Goal: Task Accomplishment & Management: Manage account settings

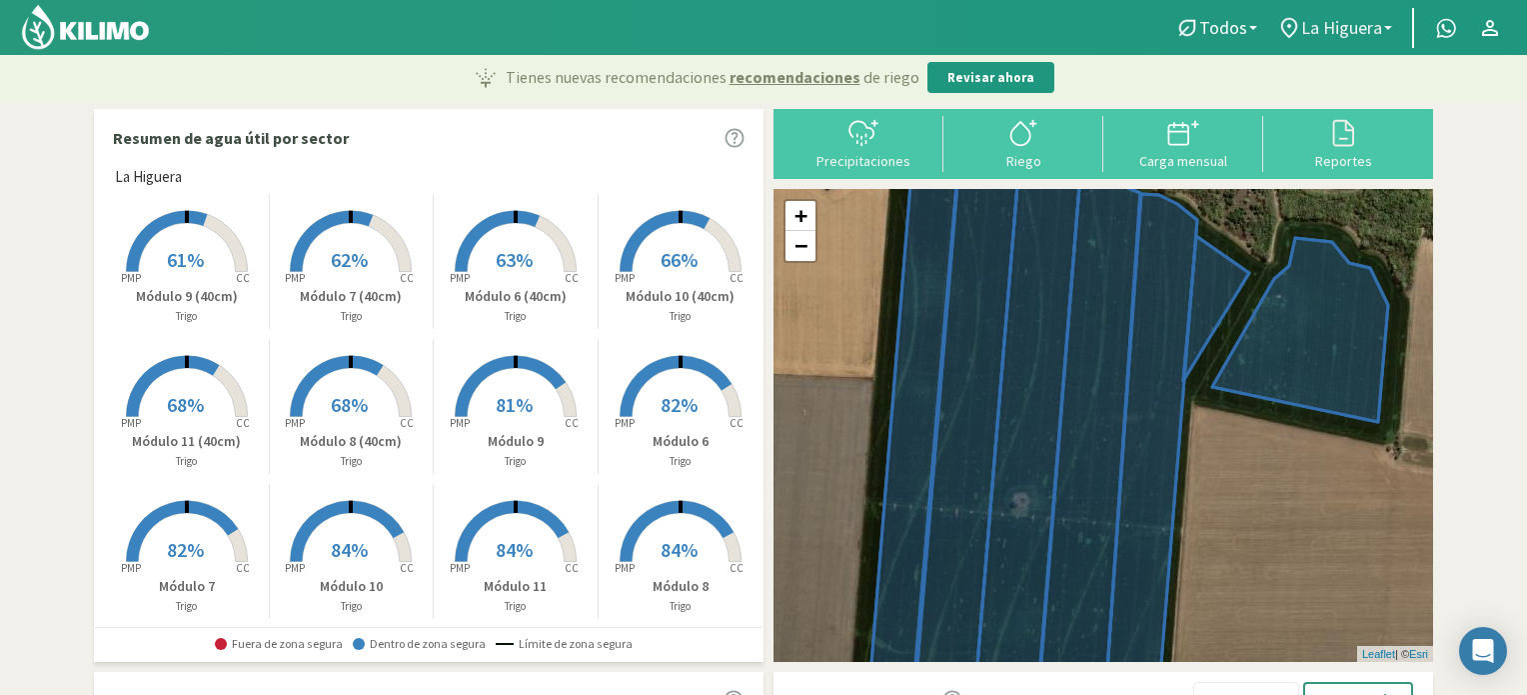
click at [1393, 27] on link "La Higuera" at bounding box center [1334, 28] width 135 height 38
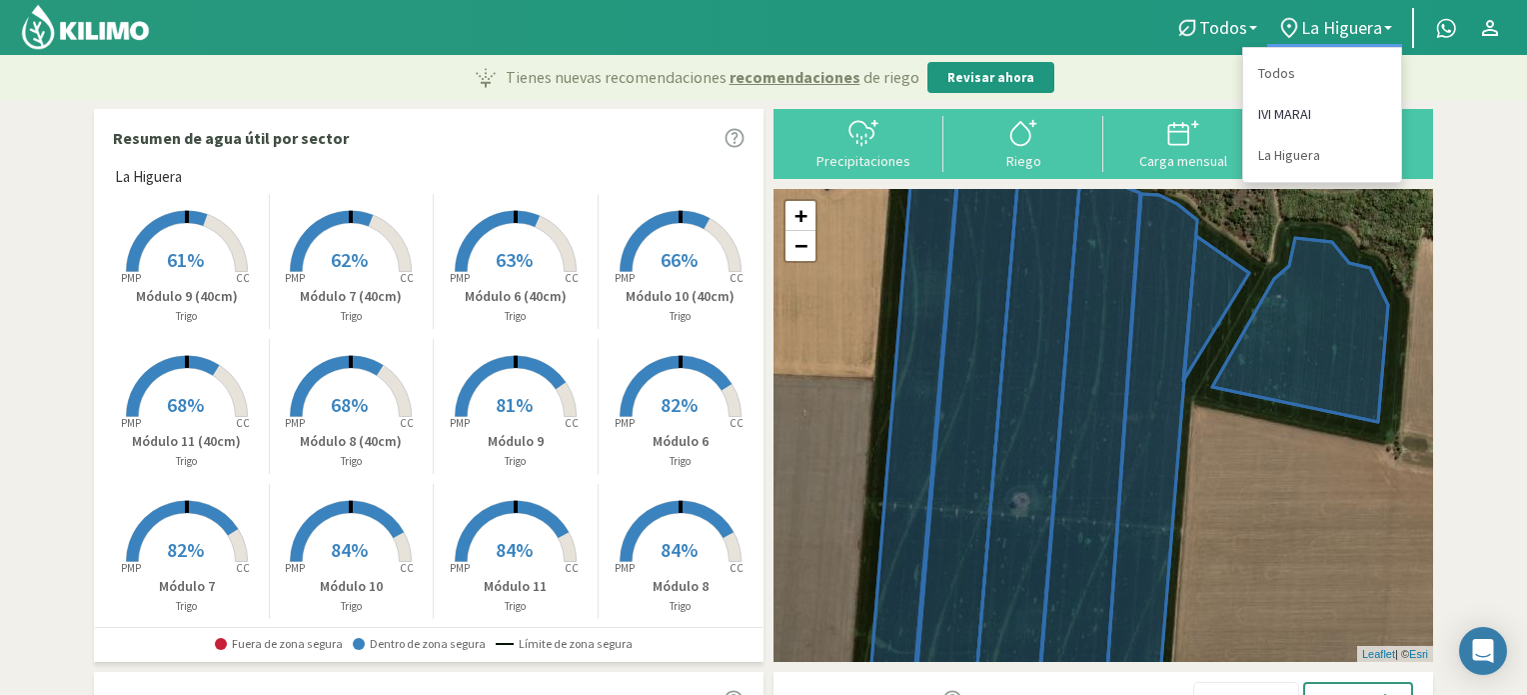
click at [1292, 114] on link "IVI MARAI" at bounding box center [1322, 114] width 158 height 41
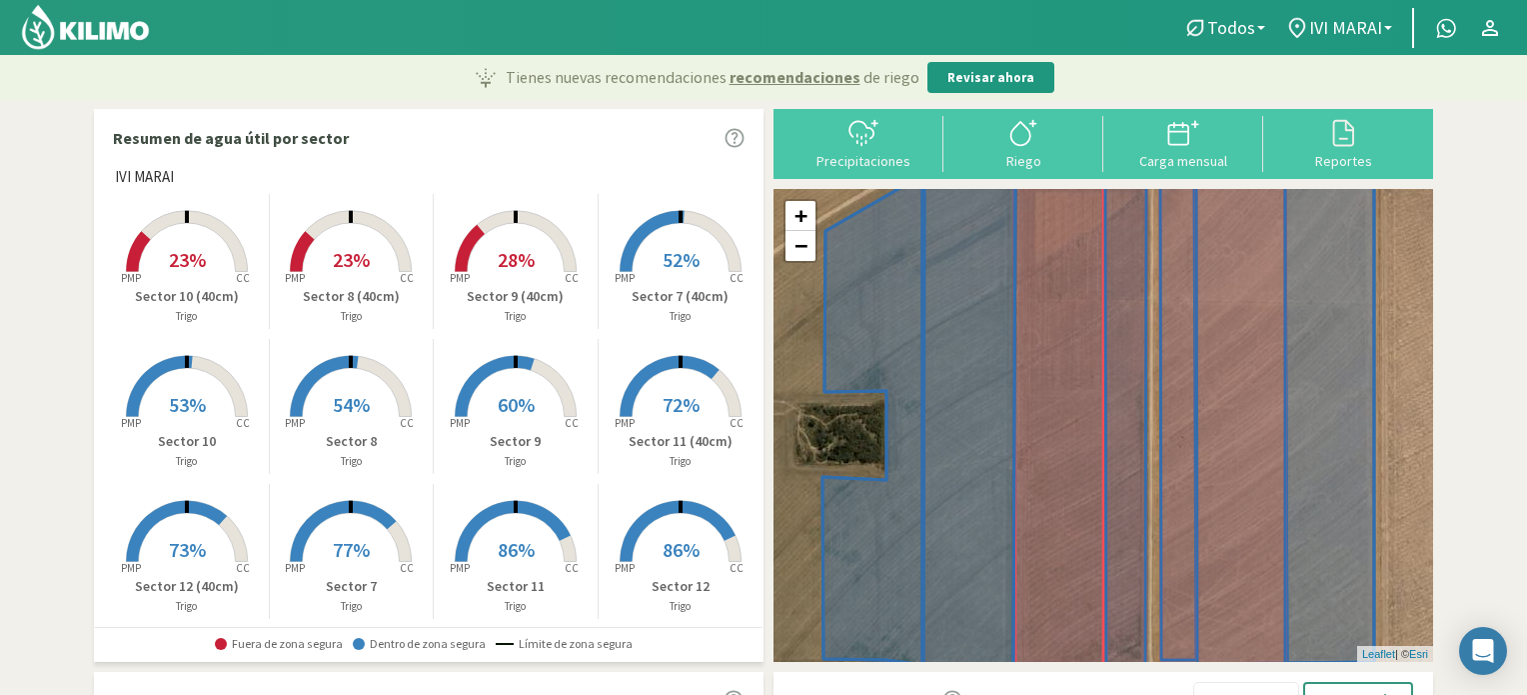
click at [359, 547] on span "77%" at bounding box center [351, 549] width 37 height 25
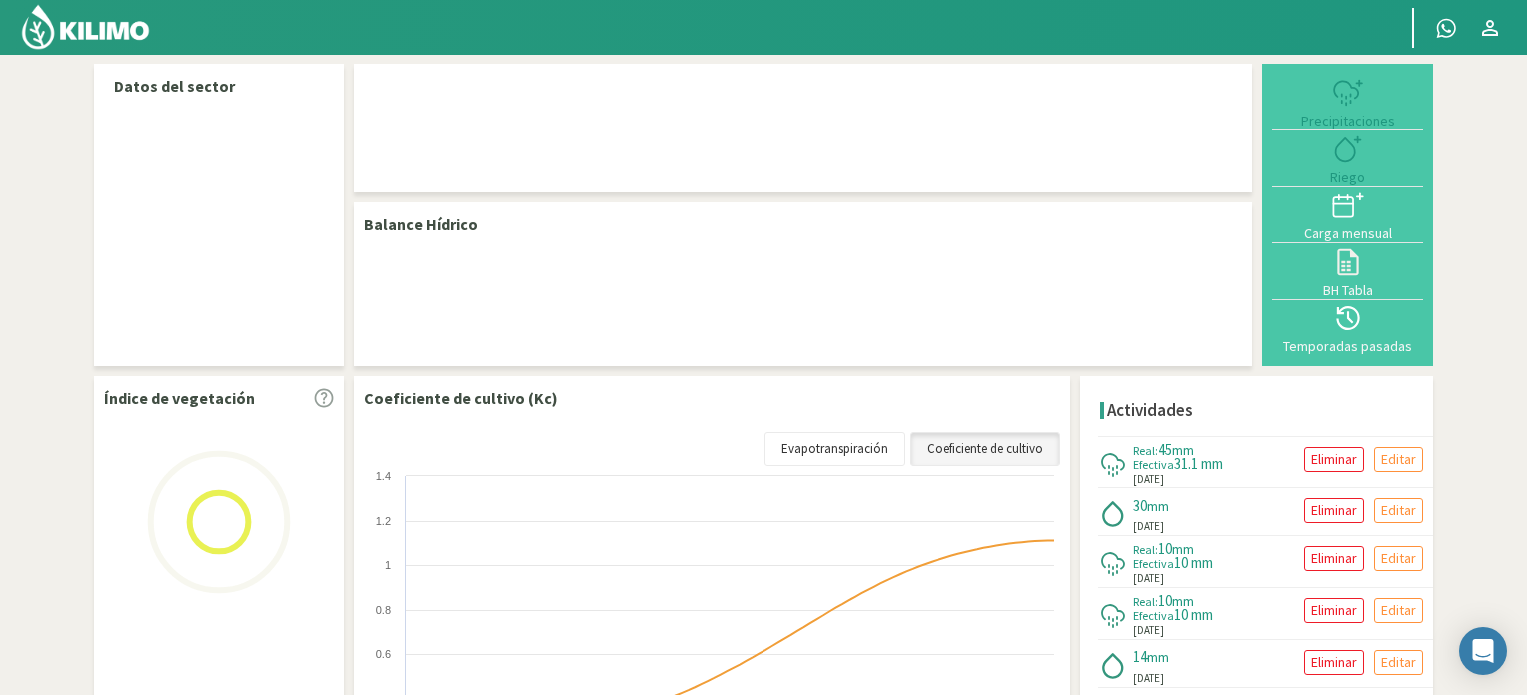
select select "6: Object"
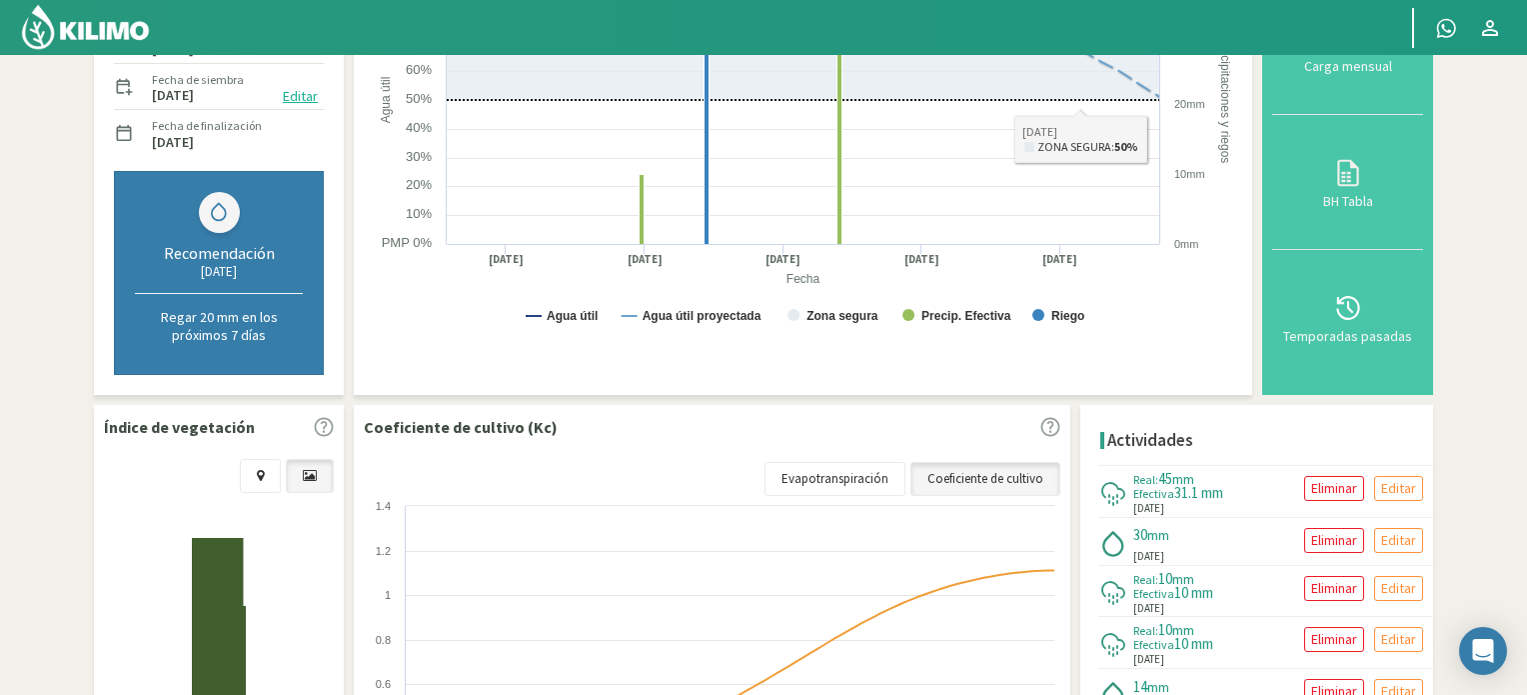
scroll to position [400, 0]
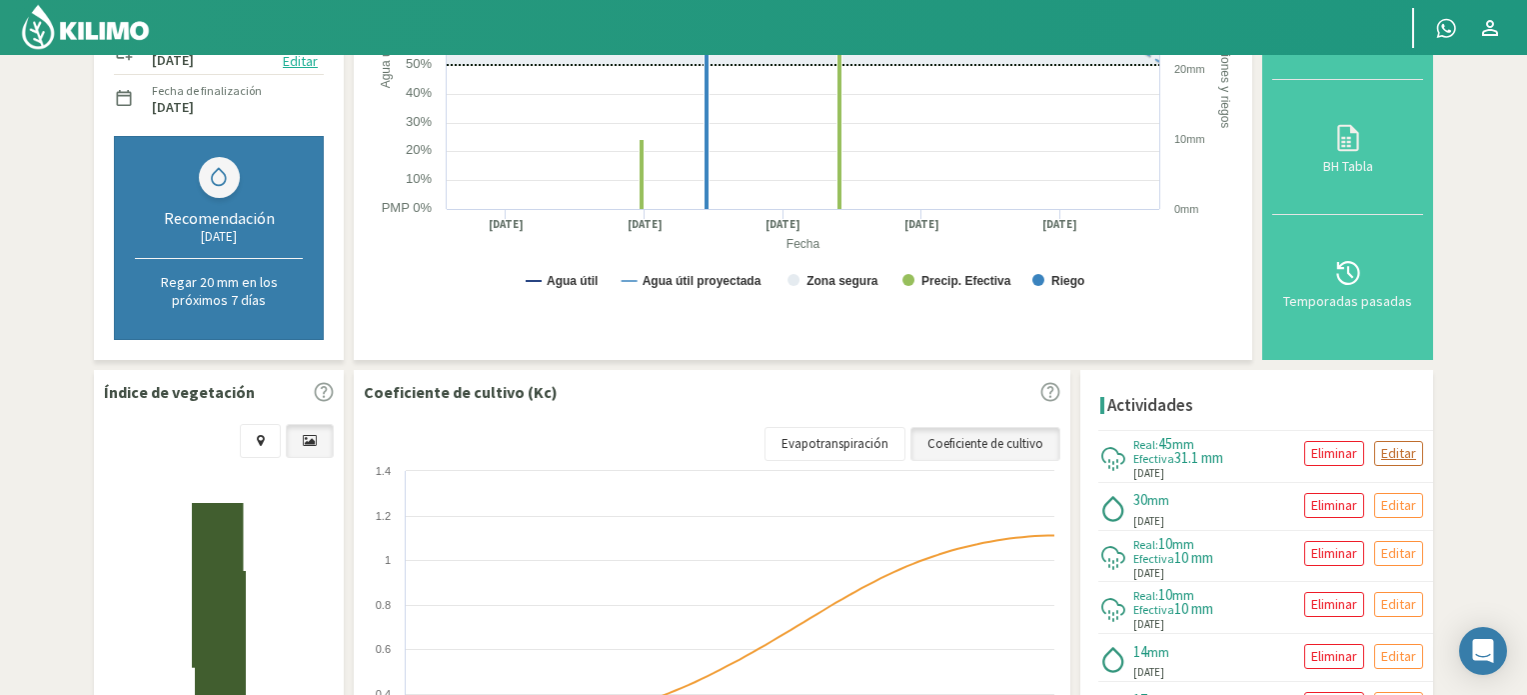
click at [1390, 454] on p "Editar" at bounding box center [1398, 453] width 35 height 23
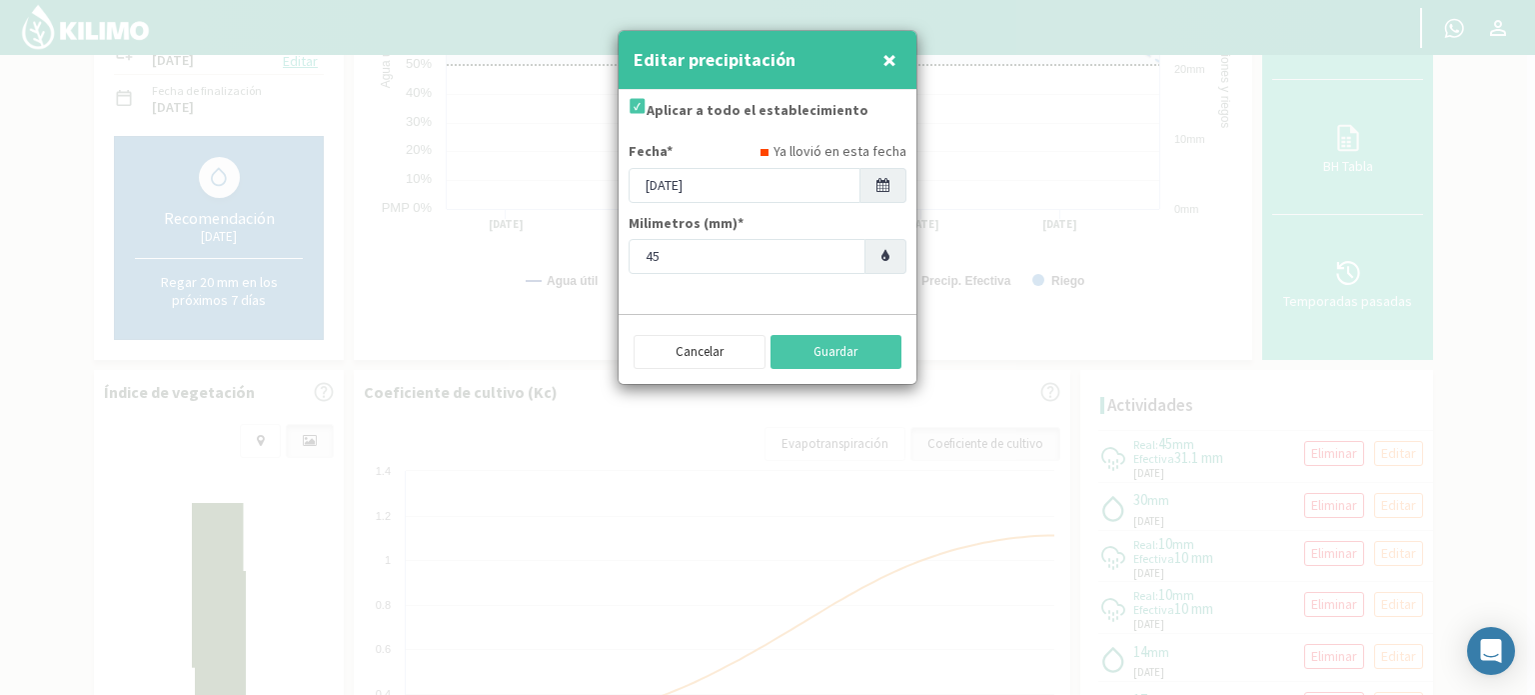
click at [883, 178] on icon at bounding box center [882, 185] width 13 height 14
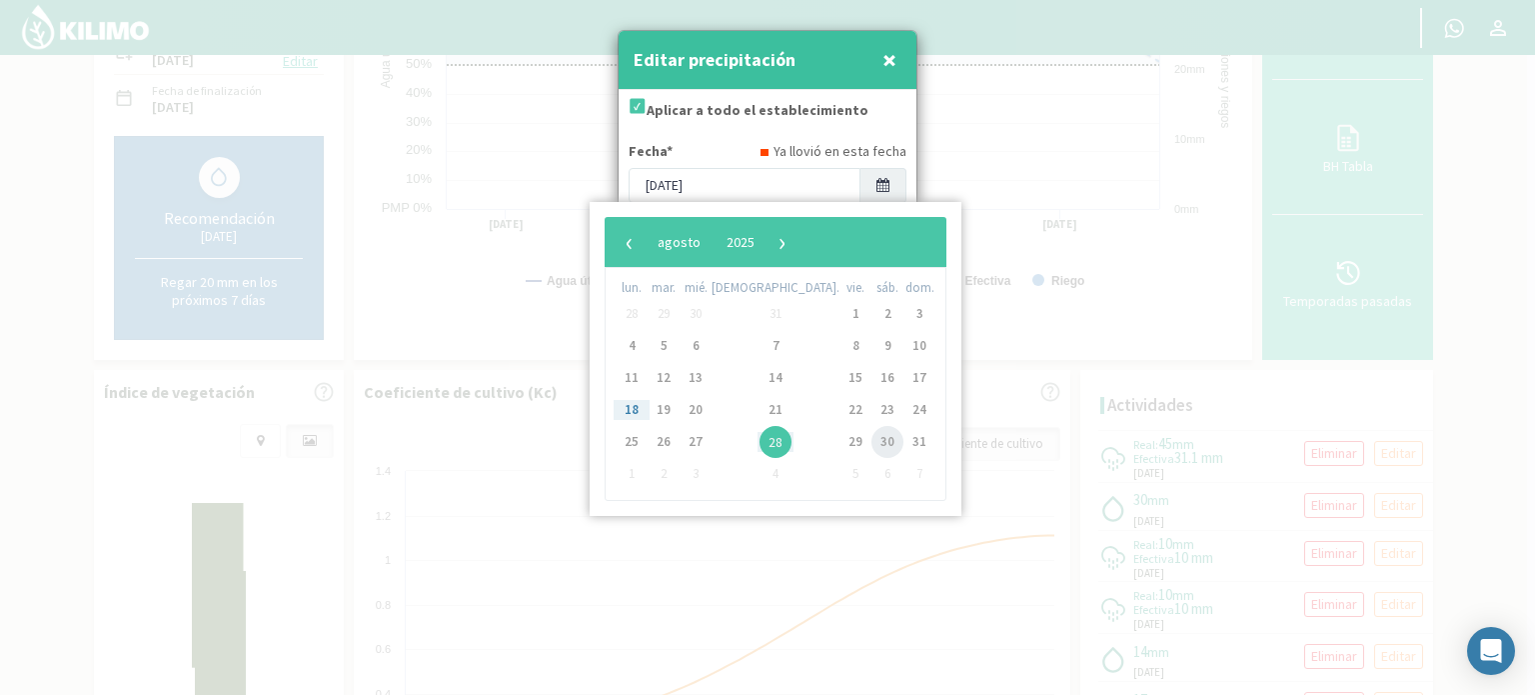
click at [871, 441] on span "30" at bounding box center [887, 442] width 32 height 32
type input "[DATE]"
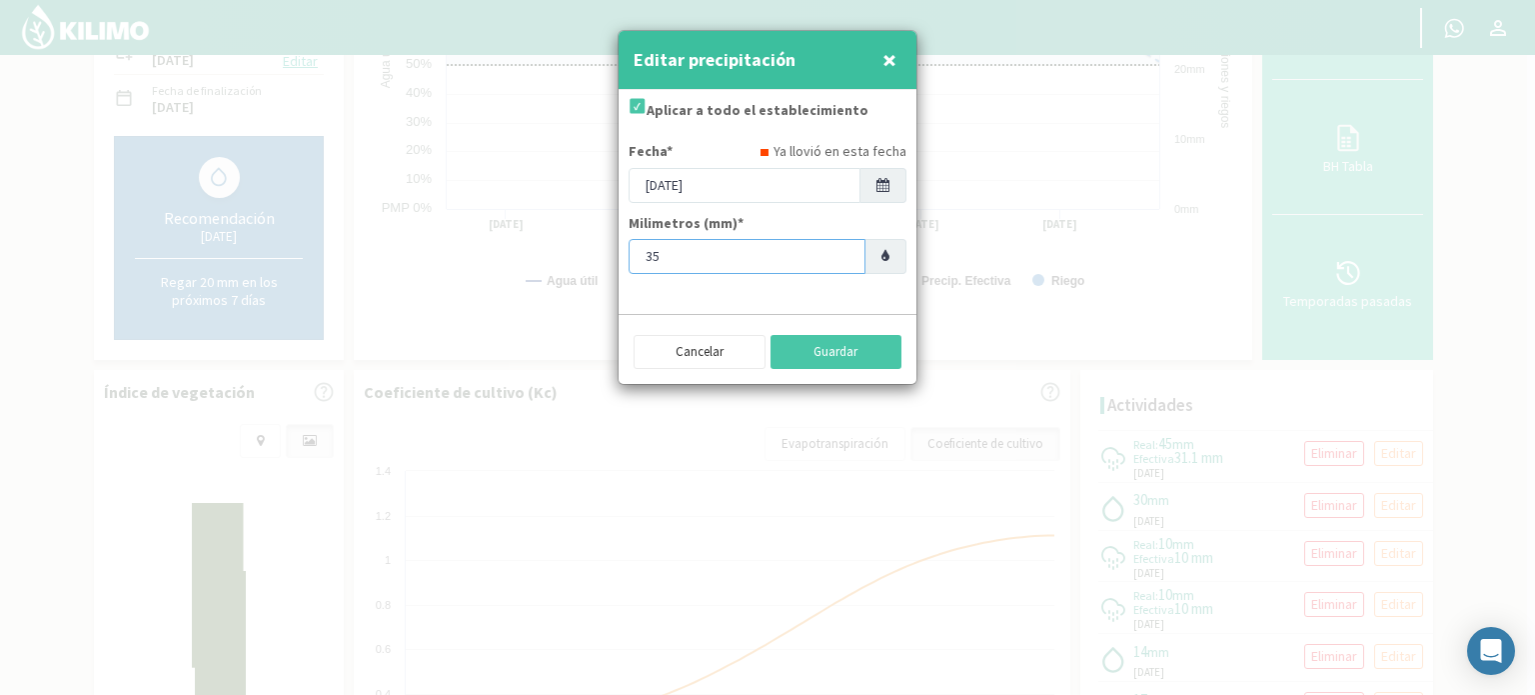
click at [841, 262] on input "35" at bounding box center [747, 256] width 237 height 35
click at [841, 262] on input "34" at bounding box center [747, 256] width 237 height 35
click at [841, 262] on input "33" at bounding box center [747, 256] width 237 height 35
click at [841, 262] on input "32" at bounding box center [747, 256] width 237 height 35
type input "31"
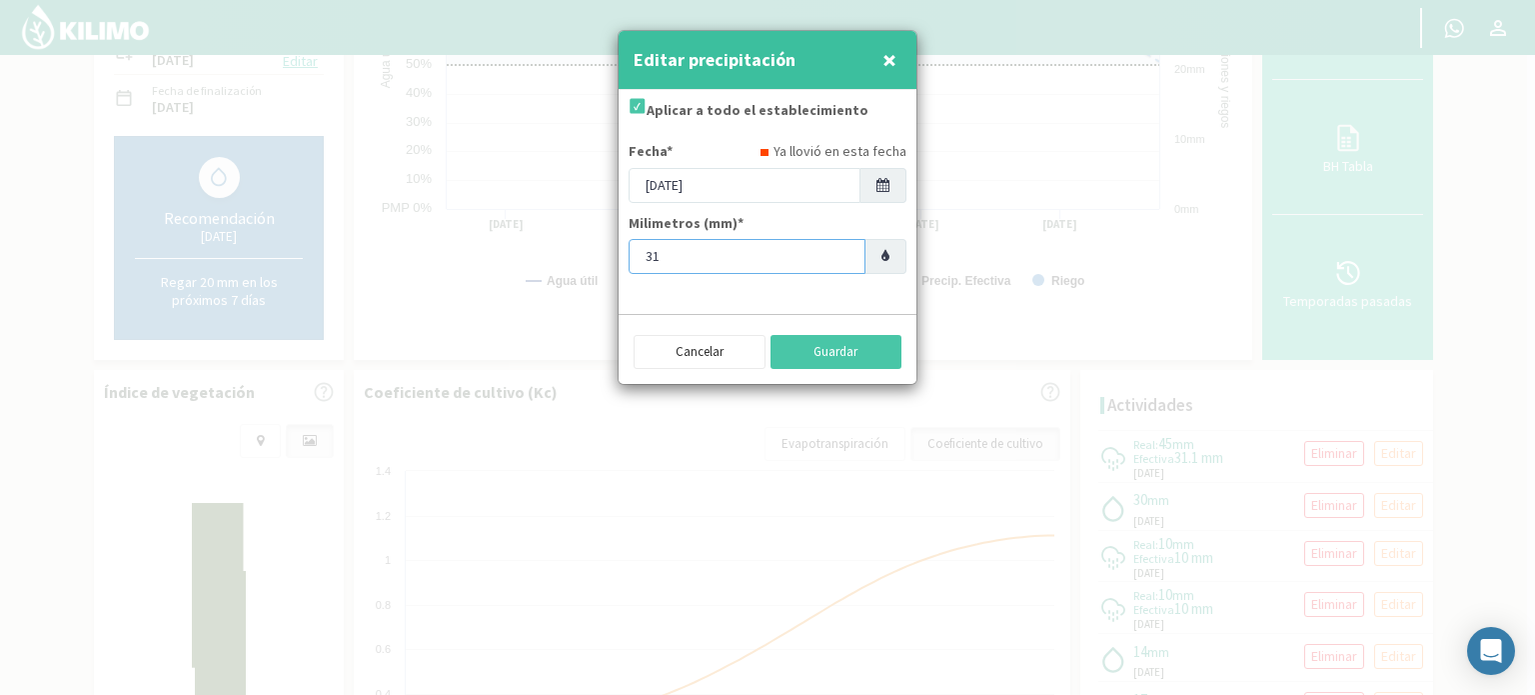
click at [841, 262] on input "31" at bounding box center [747, 256] width 237 height 35
type input "31.5"
type input "31.75"
click at [832, 353] on button "Guardar" at bounding box center [837, 352] width 132 height 34
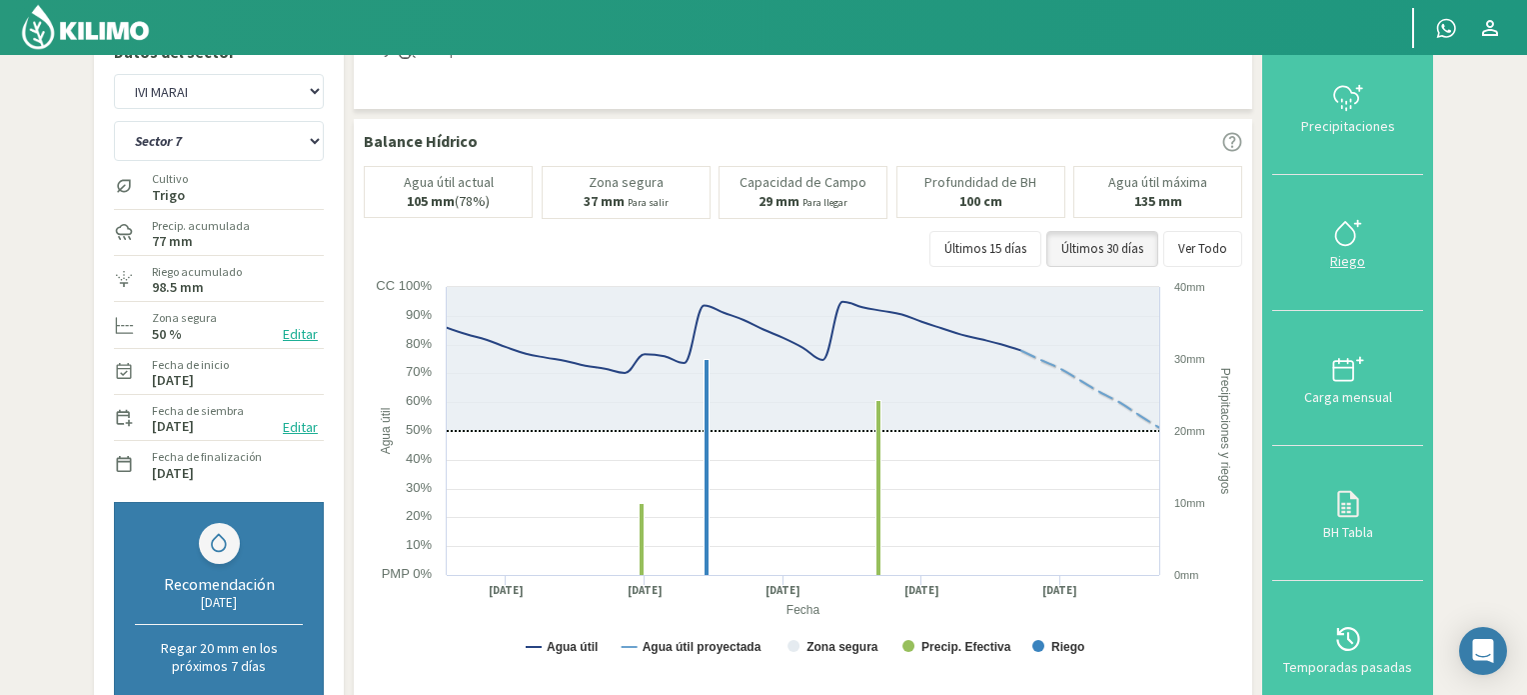
scroll to position [0, 0]
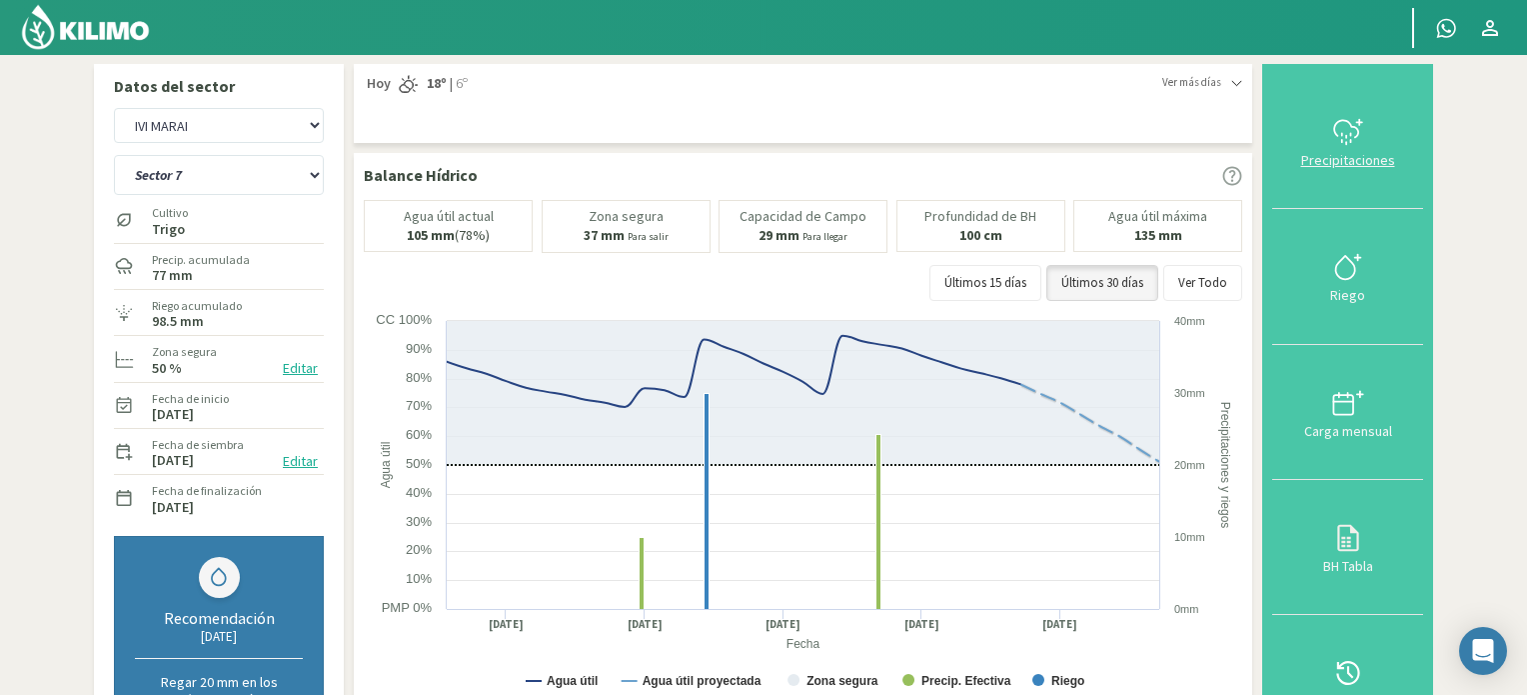
click at [1346, 139] on icon at bounding box center [1348, 132] width 32 height 32
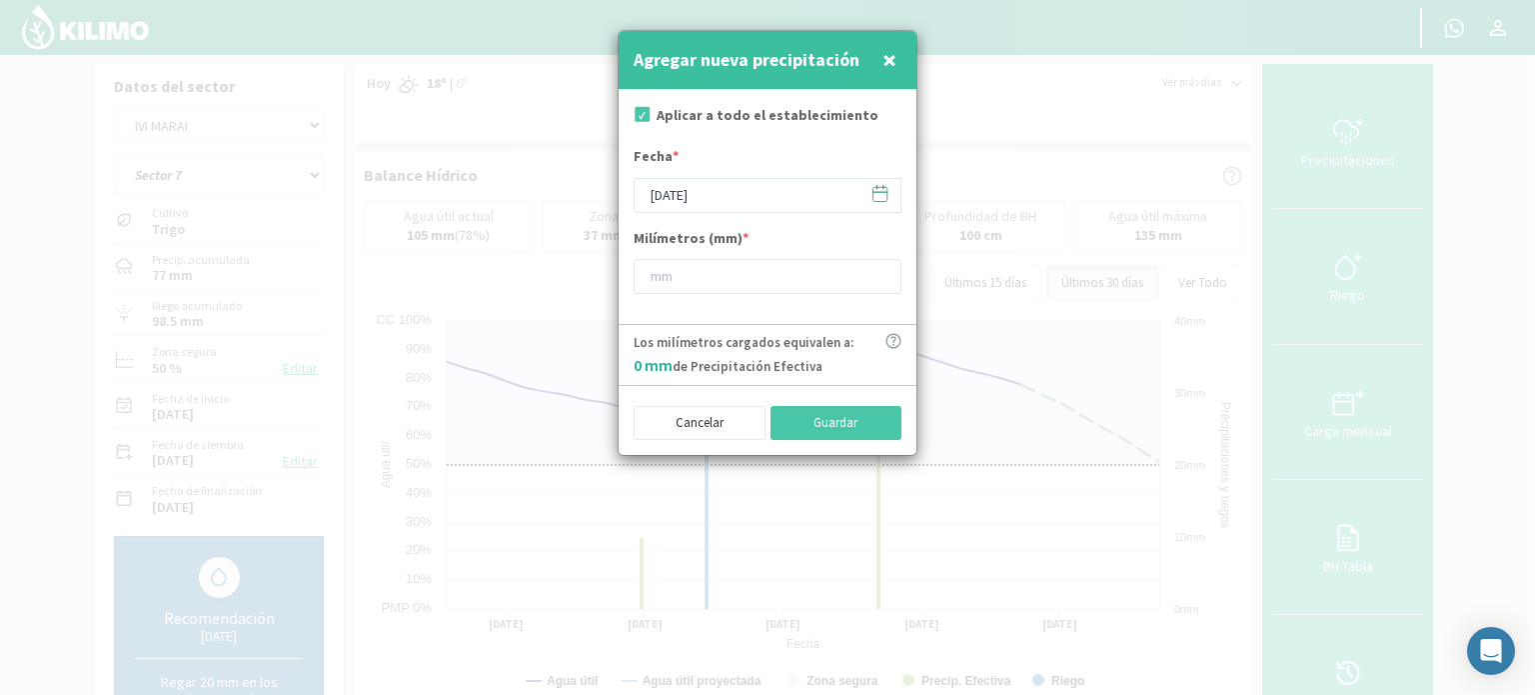
click at [879, 193] on icon at bounding box center [879, 193] width 19 height 19
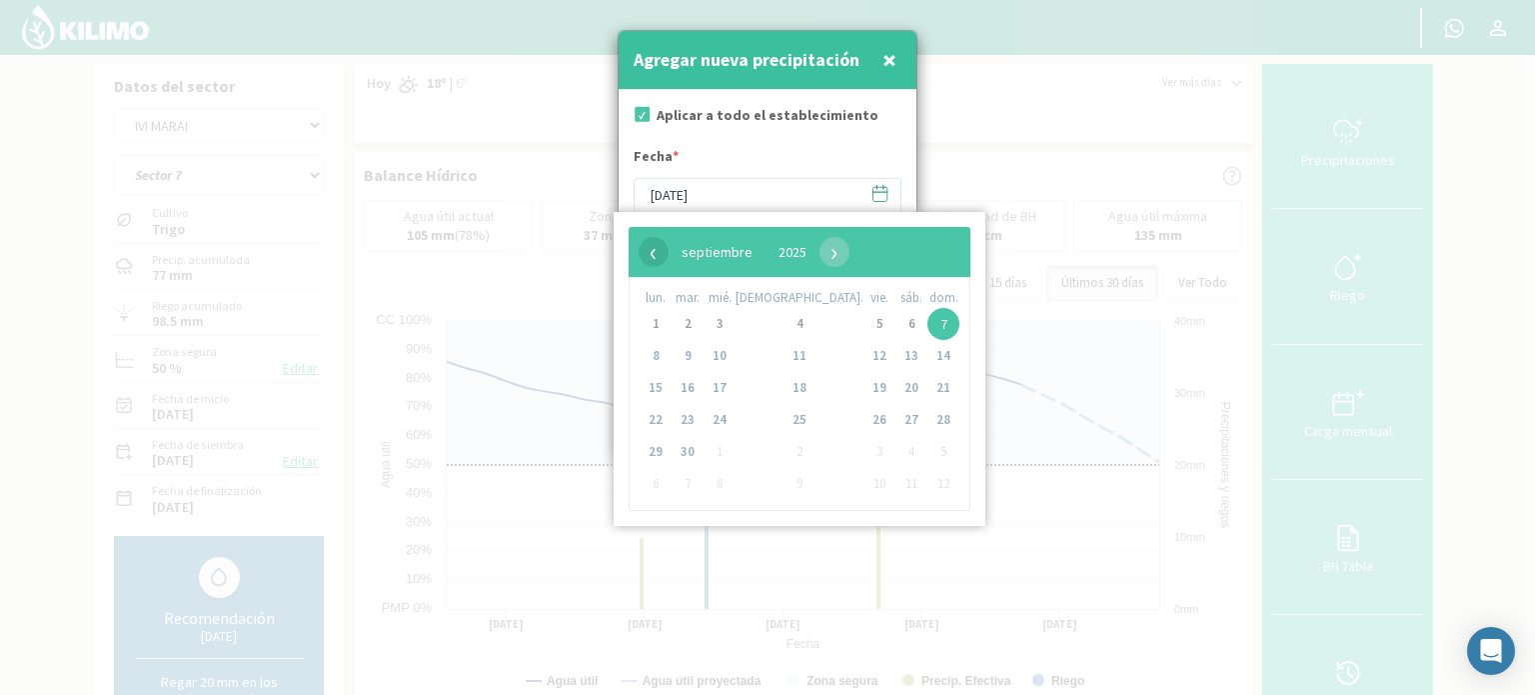
click at [652, 253] on span "‹" at bounding box center [654, 252] width 30 height 30
click at [927, 451] on span "31" at bounding box center [943, 452] width 32 height 32
type input "[DATE]"
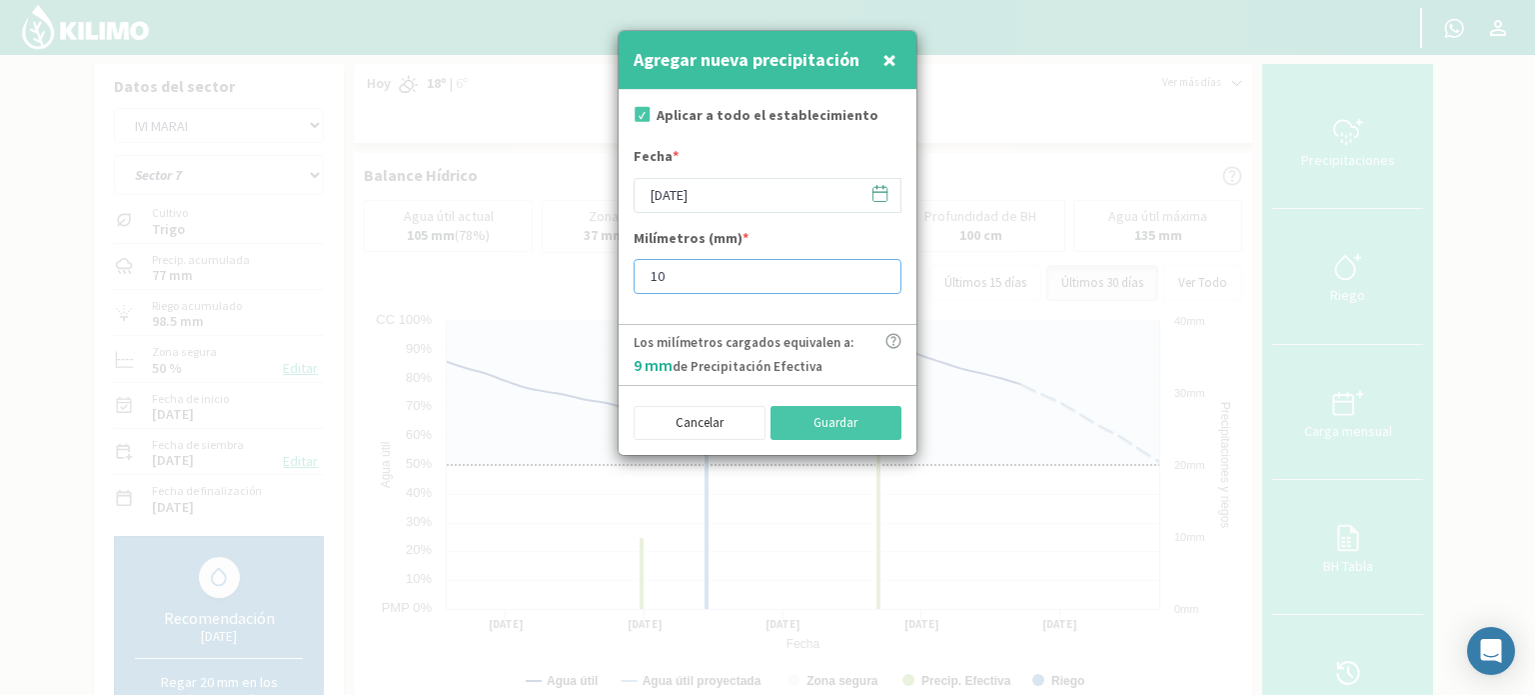
click at [875, 271] on input "10" at bounding box center [768, 276] width 268 height 35
click at [875, 271] on input "21" at bounding box center [768, 276] width 268 height 35
click at [875, 271] on input "22" at bounding box center [768, 276] width 268 height 35
click at [875, 271] on input "23" at bounding box center [768, 276] width 268 height 35
type input "24"
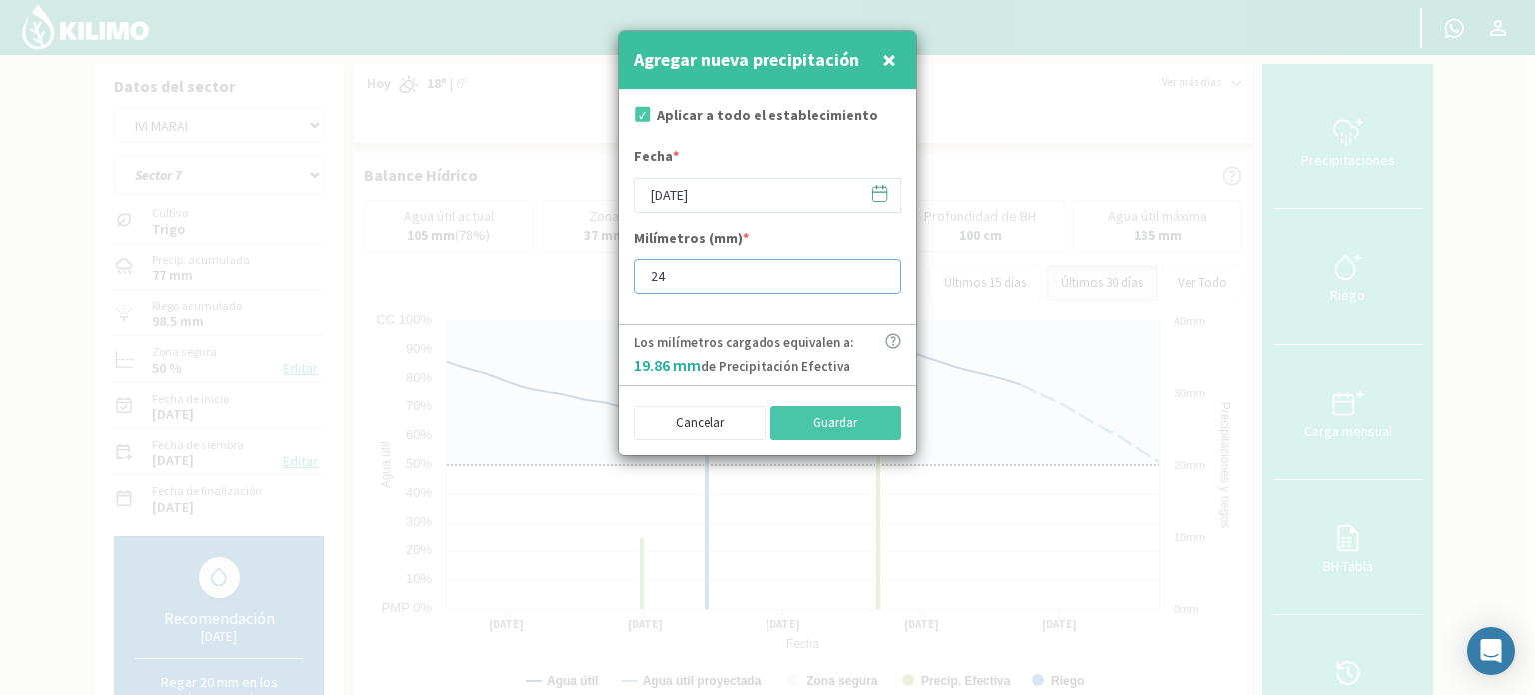
click at [875, 271] on input "24" at bounding box center [768, 276] width 268 height 35
type input "24.5"
click at [839, 424] on button "Guardar" at bounding box center [837, 423] width 132 height 34
type input "[DATE]"
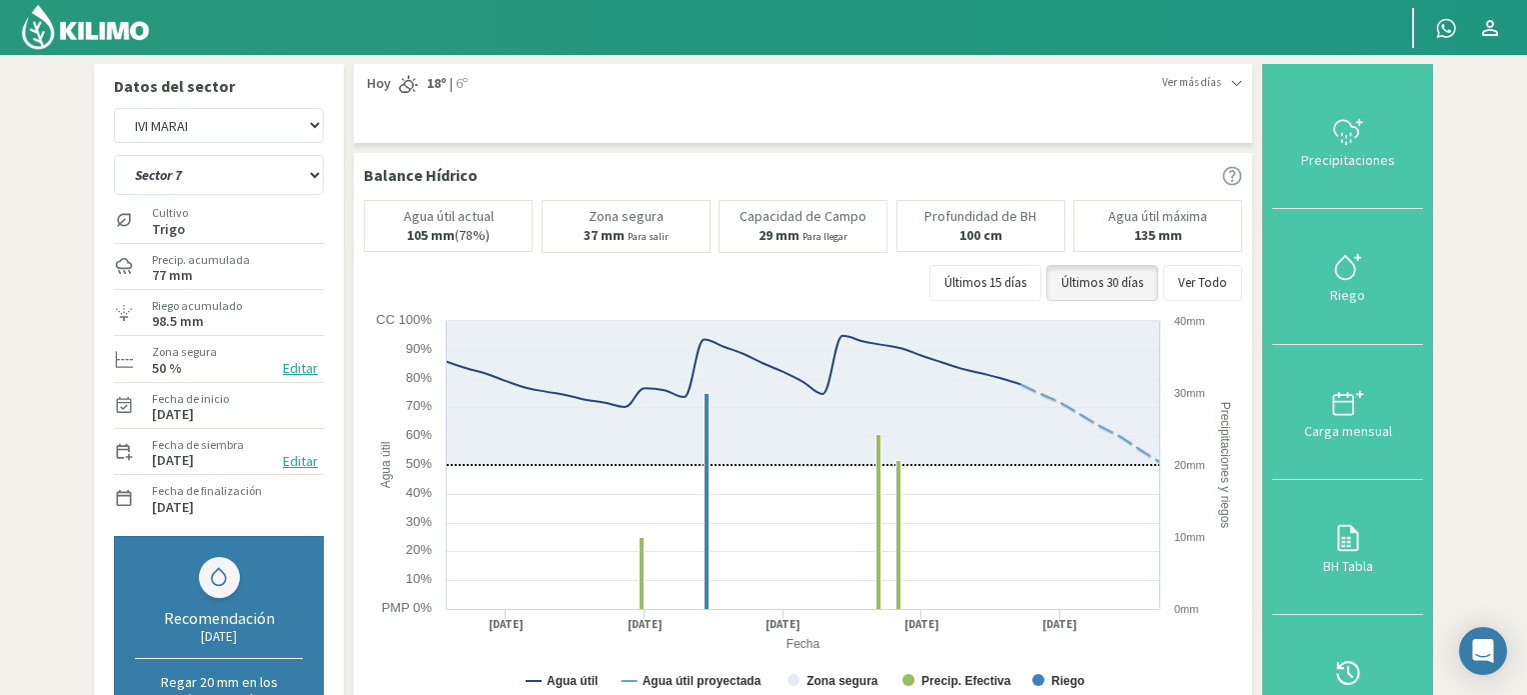
click at [141, 27] on img at bounding box center [85, 27] width 131 height 48
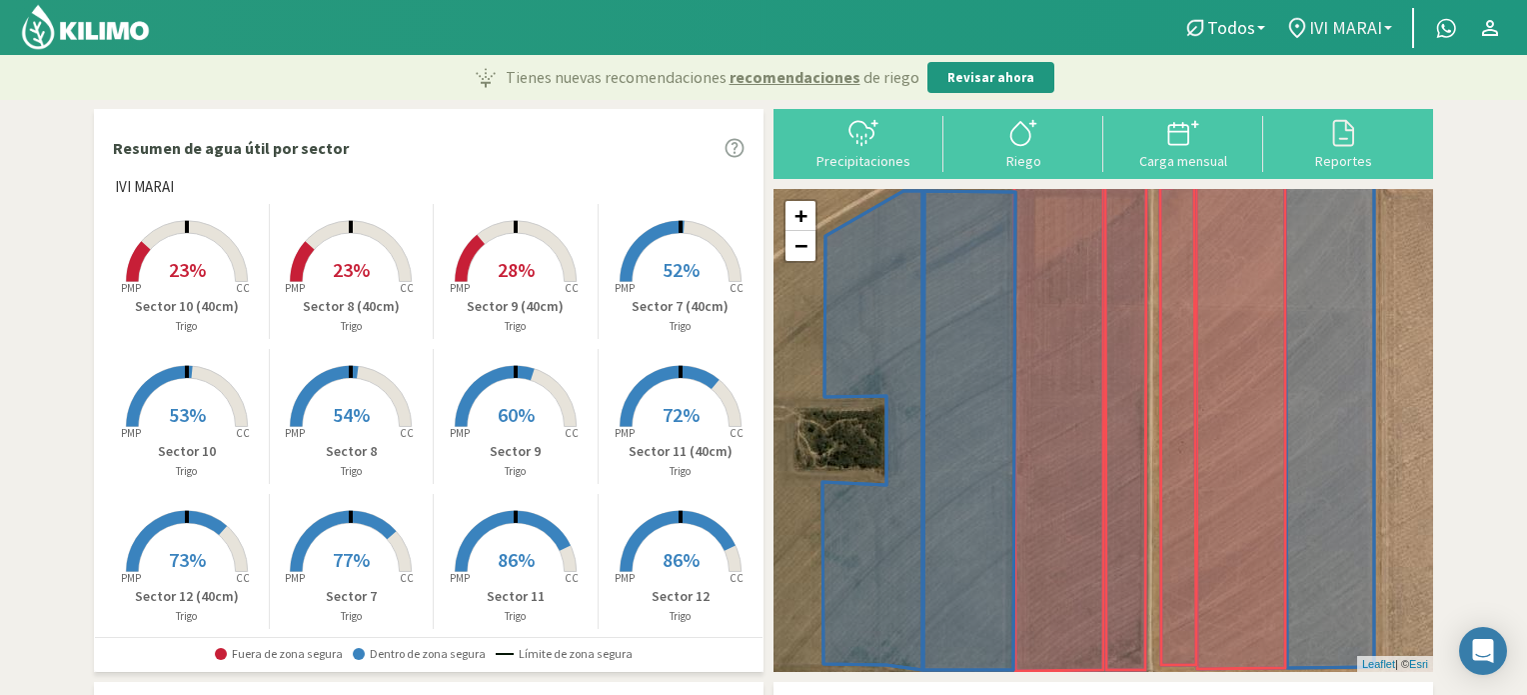
click at [1393, 23] on link "IVI MARAI" at bounding box center [1338, 28] width 127 height 38
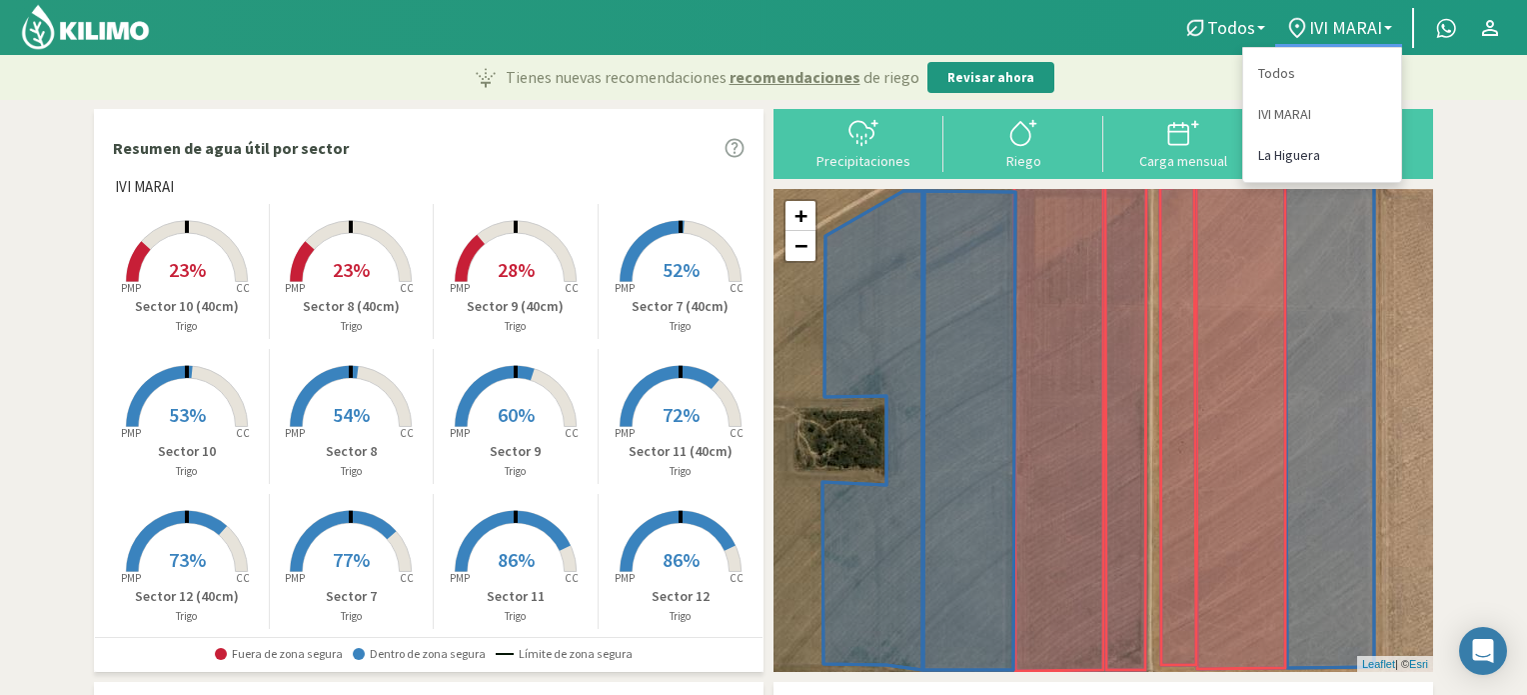
click at [1285, 160] on link "La Higuera" at bounding box center [1322, 155] width 158 height 41
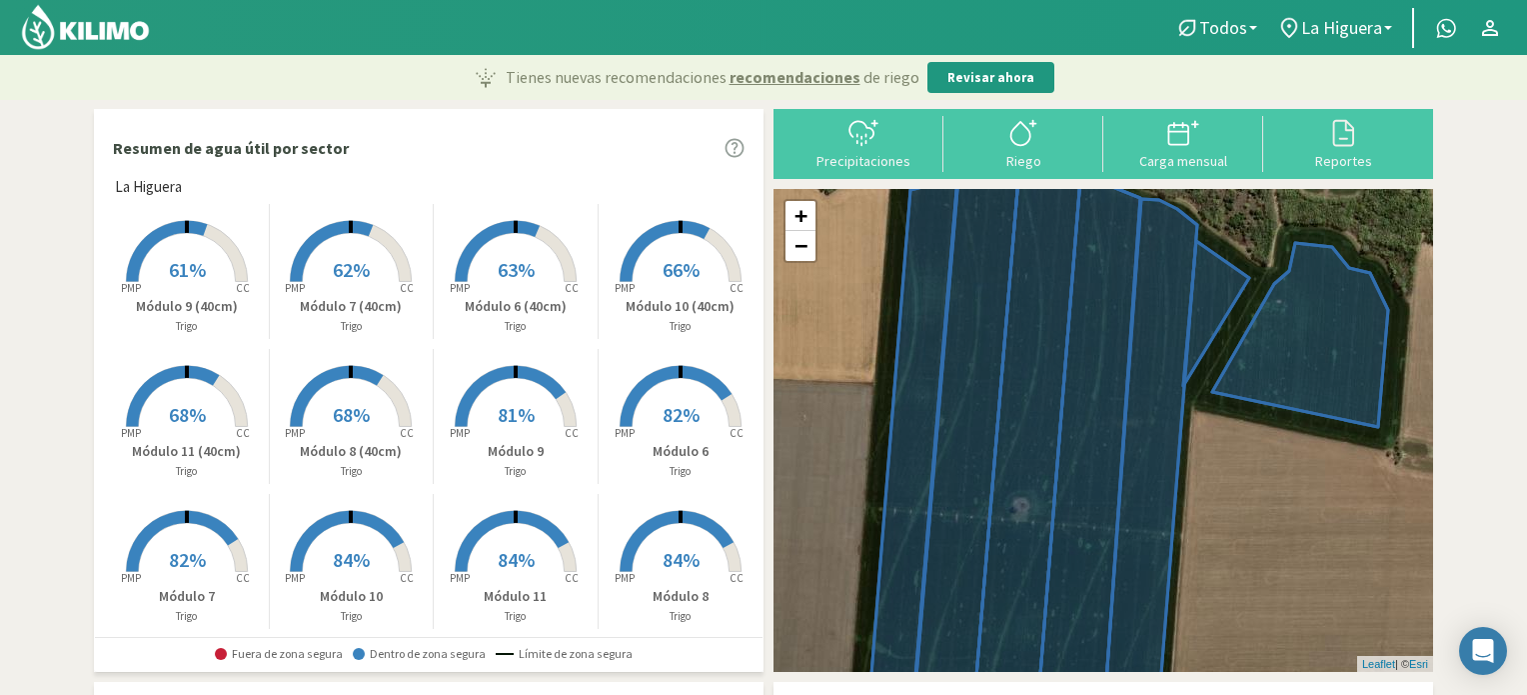
click at [695, 424] on rect at bounding box center [681, 429] width 160 height 160
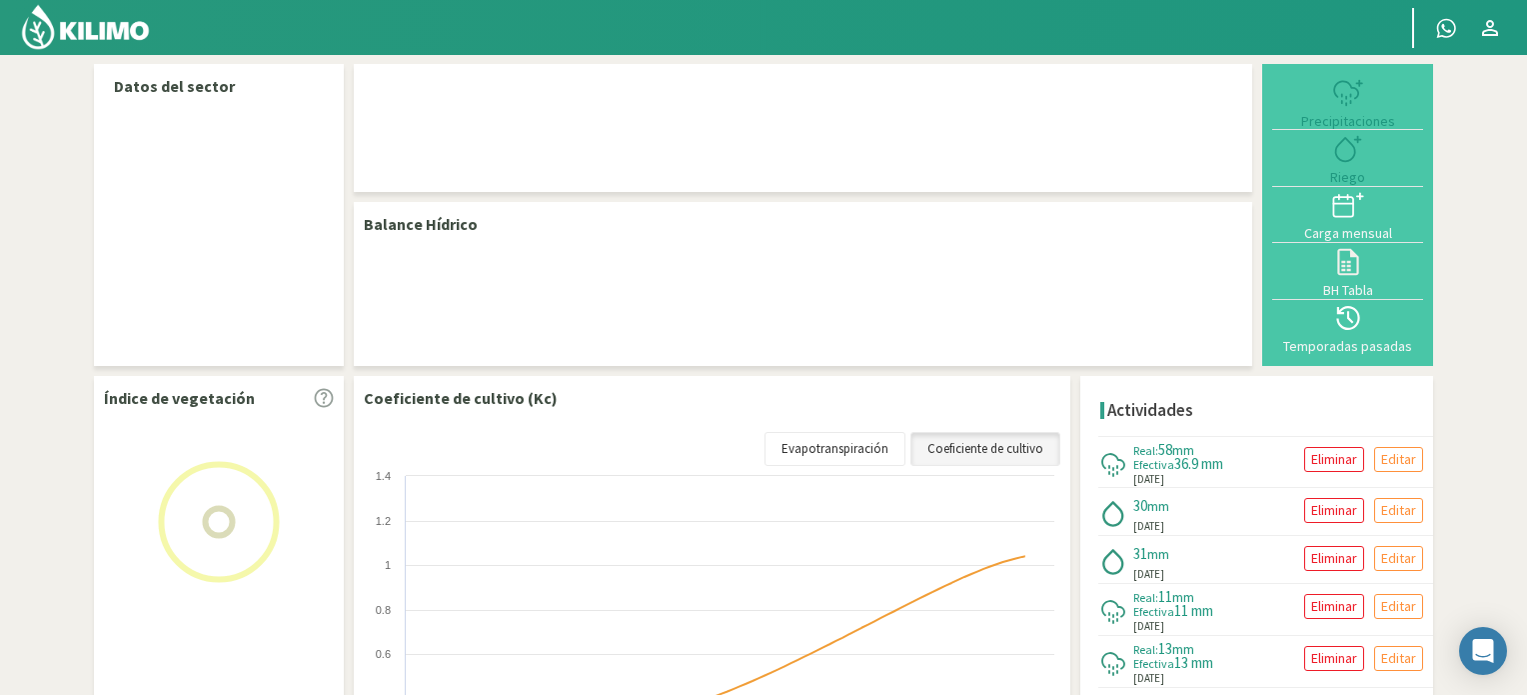
select select "1: Object"
select select "4: Object"
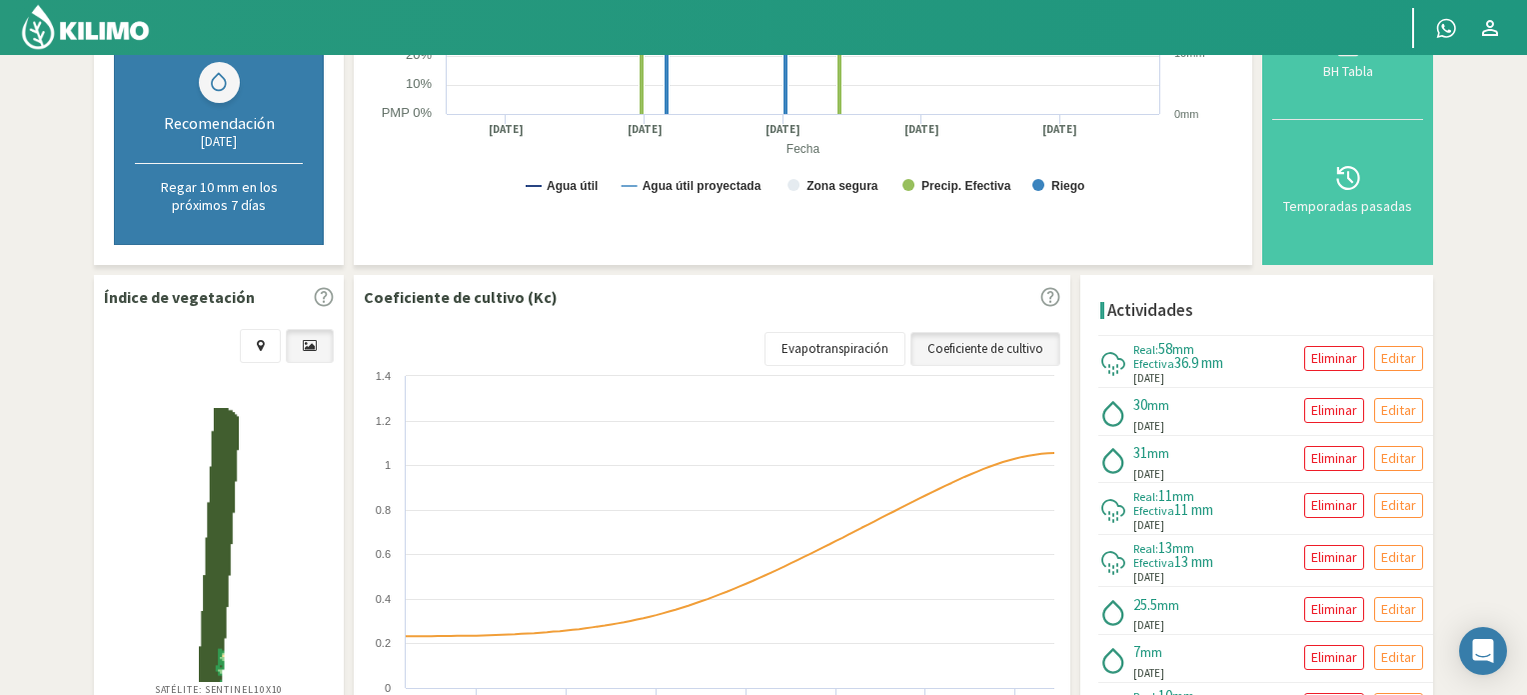
scroll to position [500, 0]
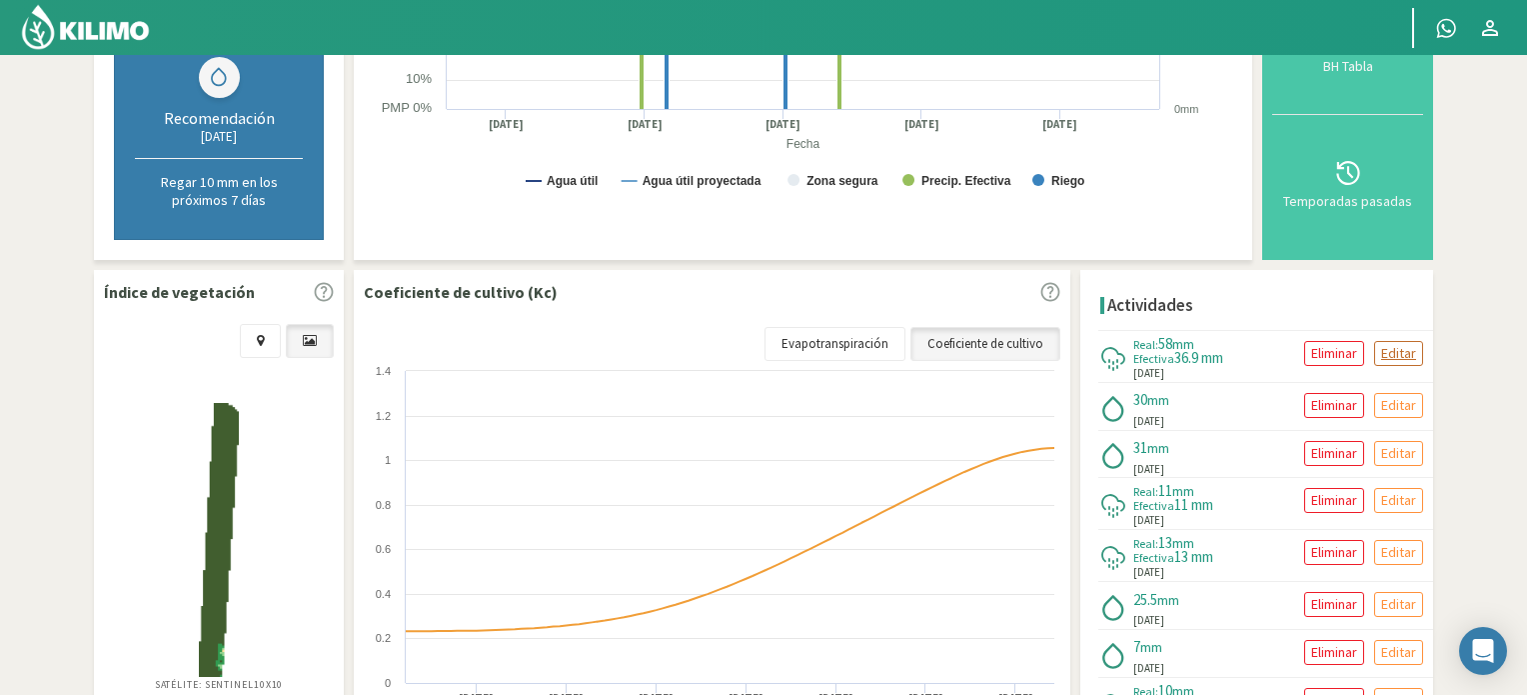
click at [1383, 349] on p "Editar" at bounding box center [1398, 353] width 35 height 23
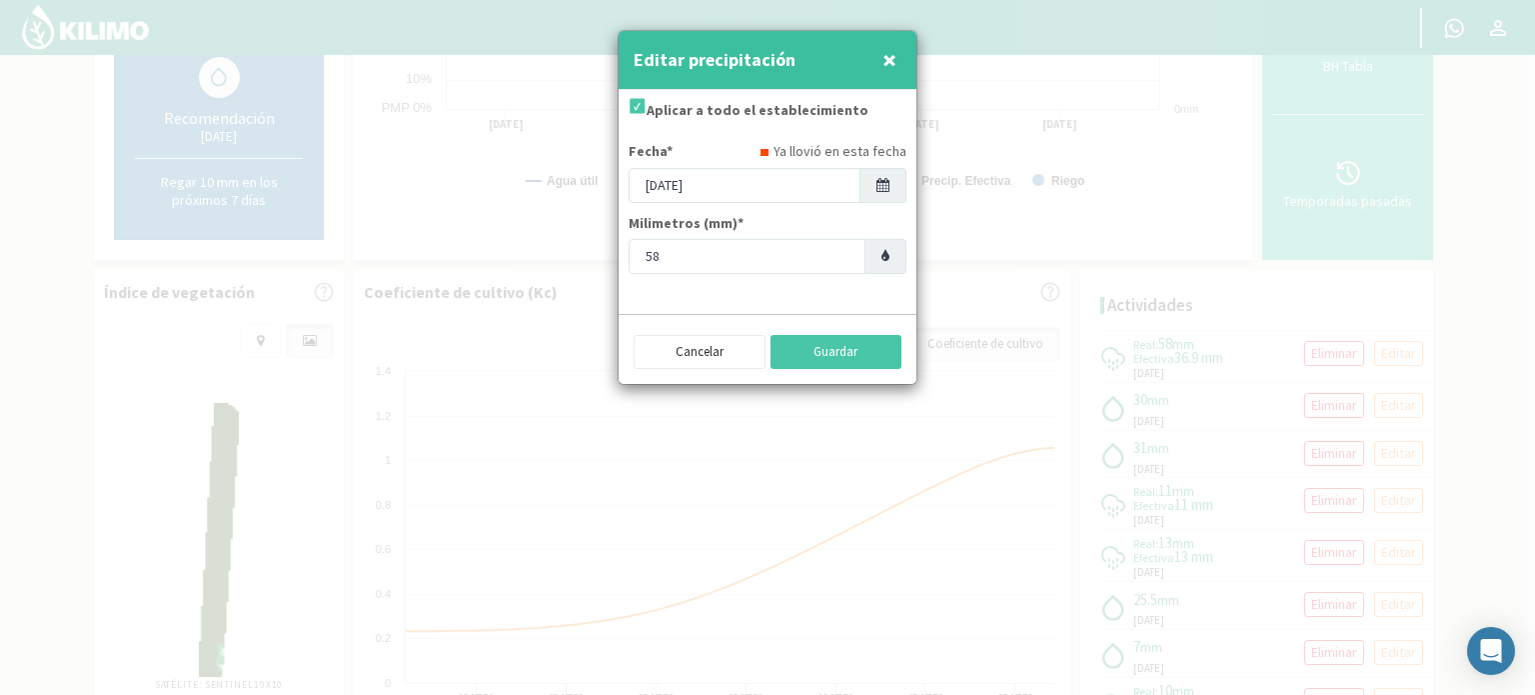
click at [881, 183] on icon at bounding box center [882, 185] width 13 height 14
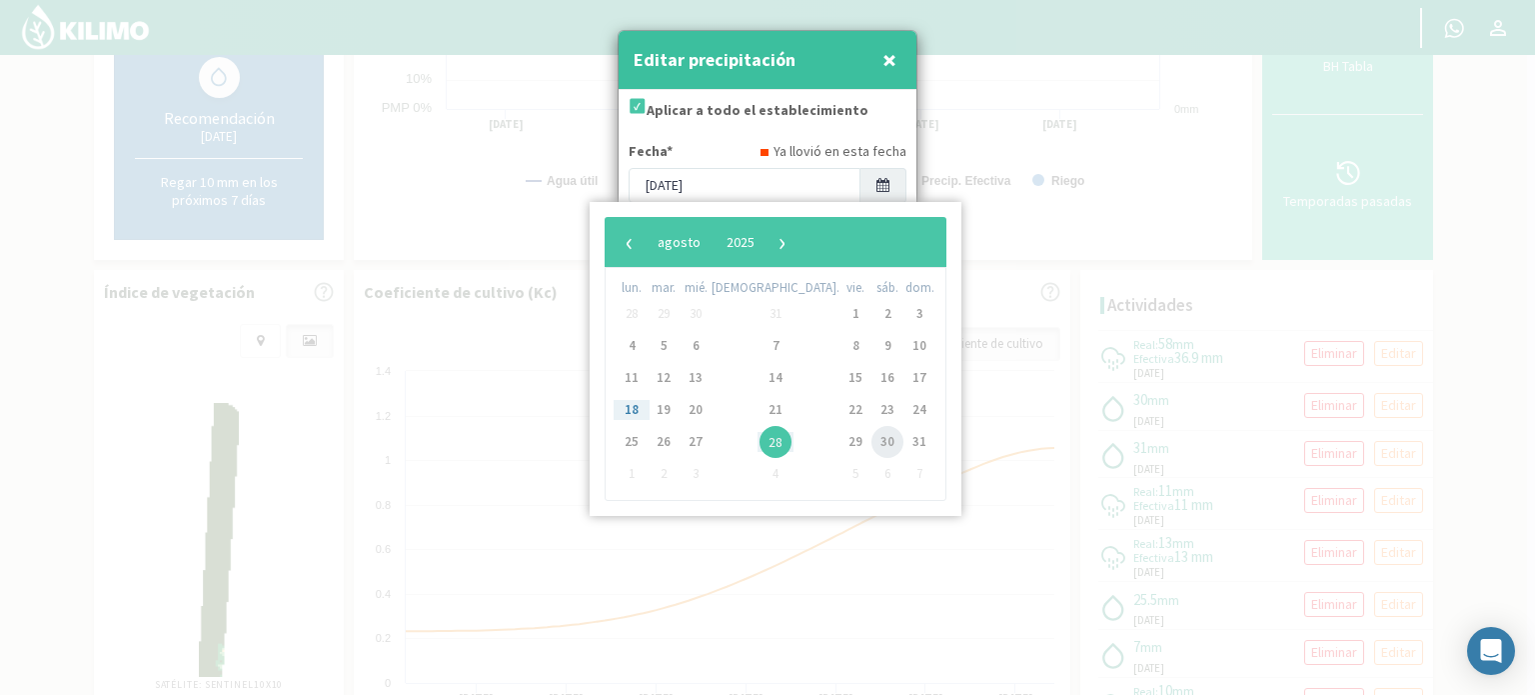
click at [871, 436] on span "30" at bounding box center [887, 442] width 32 height 32
type input "[DATE]"
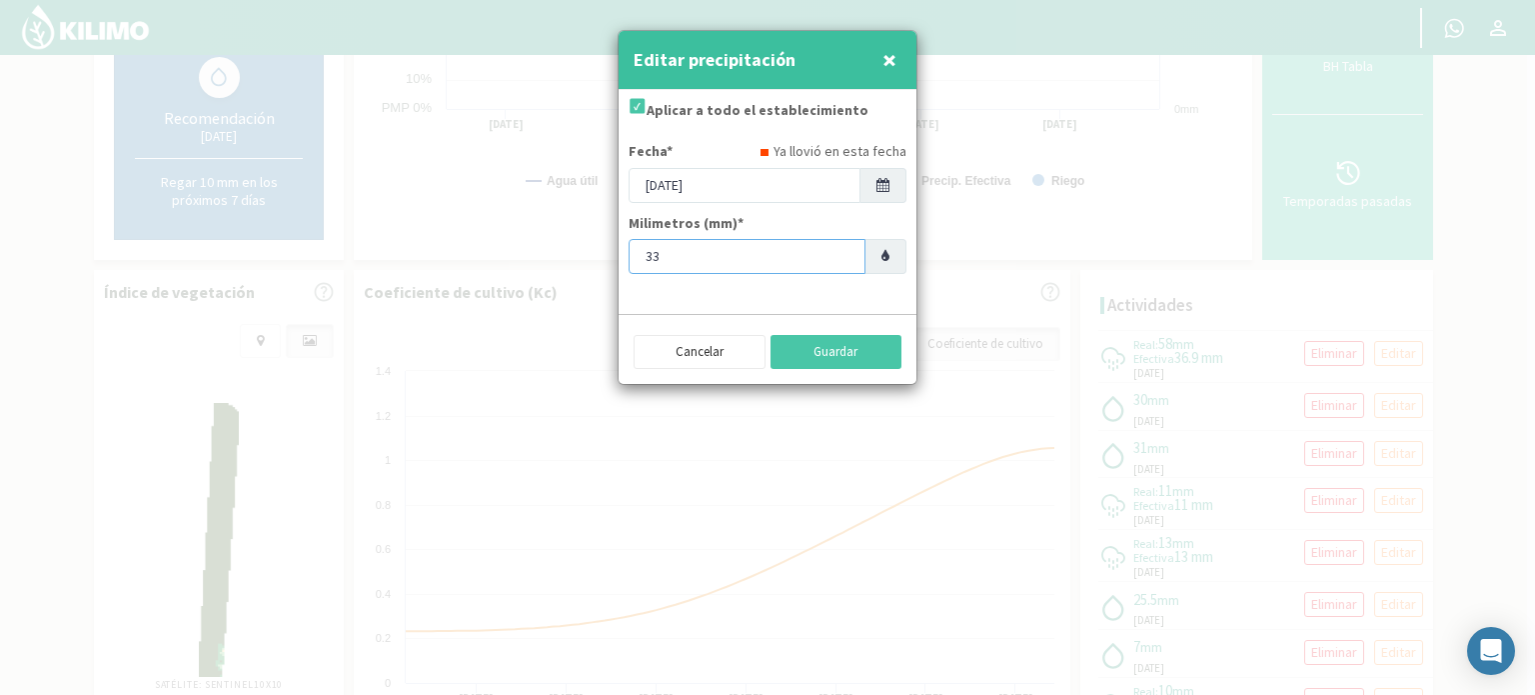
click at [841, 259] on input "33" at bounding box center [747, 256] width 237 height 35
click at [841, 259] on input "22" at bounding box center [747, 256] width 237 height 35
click at [841, 251] on input "23" at bounding box center [747, 256] width 237 height 35
click at [841, 251] on input "24" at bounding box center [747, 256] width 237 height 35
type input "25"
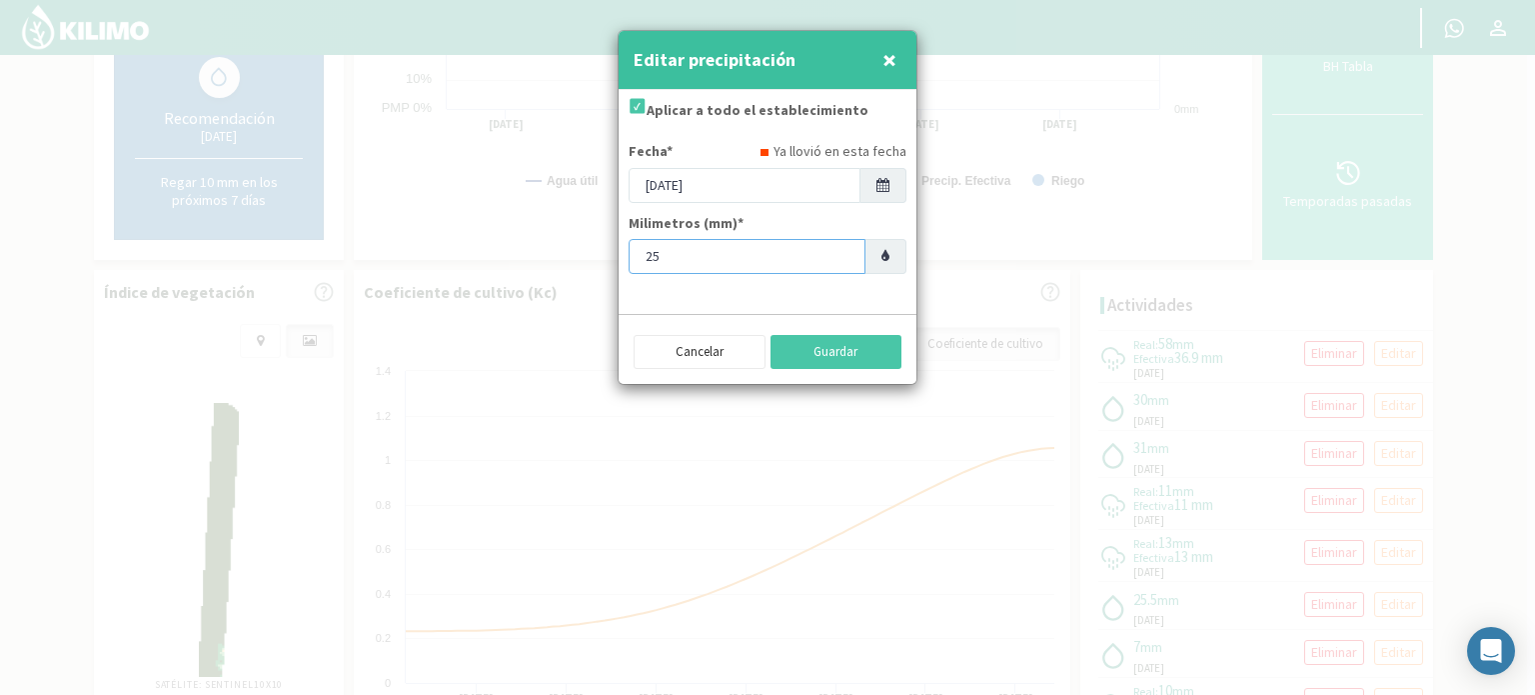
click at [841, 251] on input "25" at bounding box center [747, 256] width 237 height 35
click at [842, 347] on button "Guardar" at bounding box center [837, 352] width 132 height 34
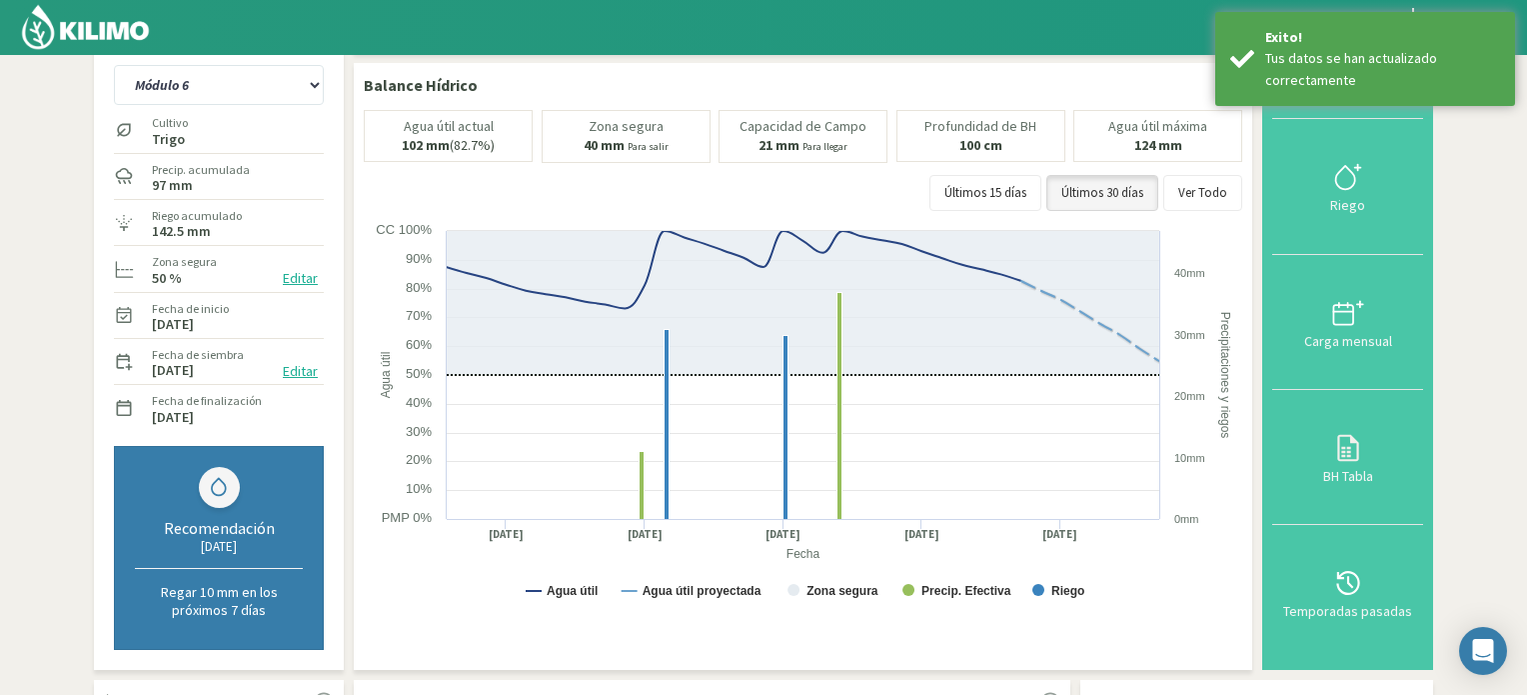
scroll to position [0, 0]
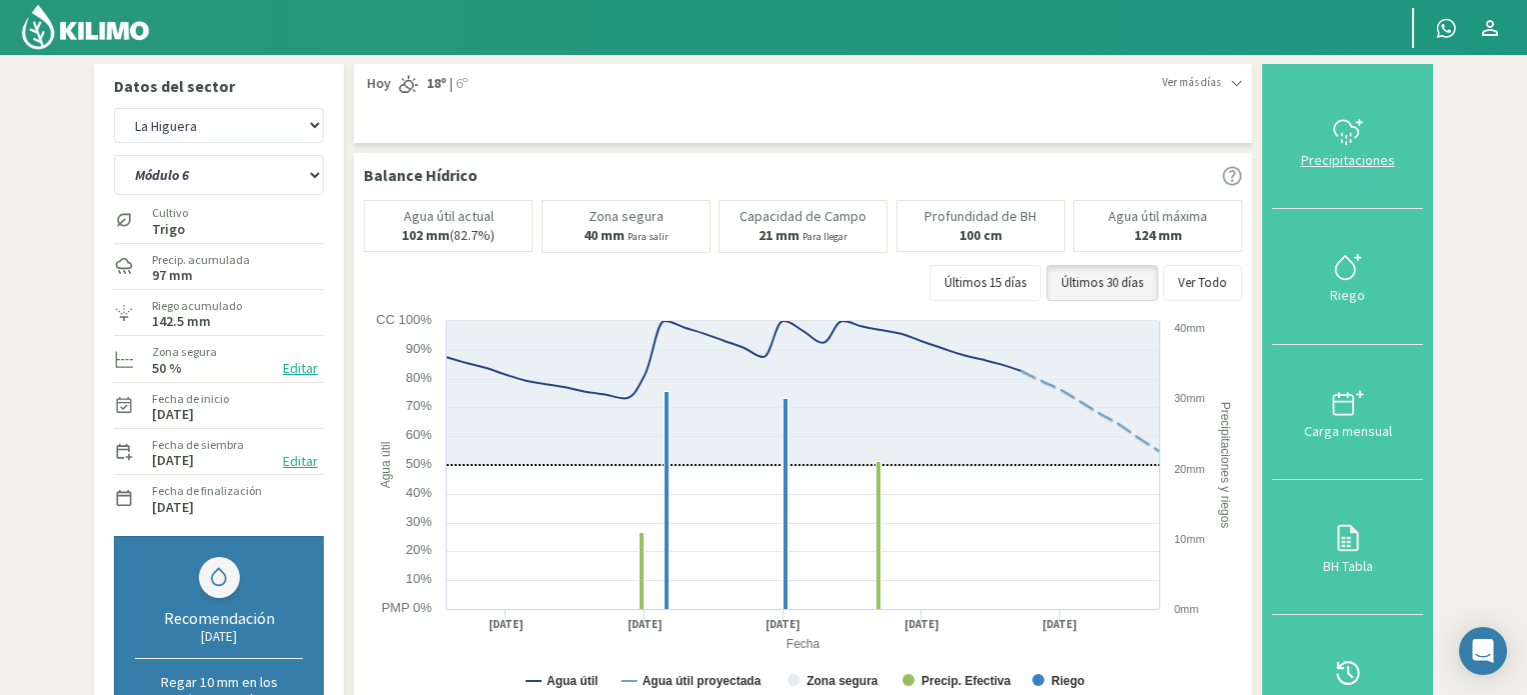
click at [1323, 143] on div at bounding box center [1347, 132] width 139 height 32
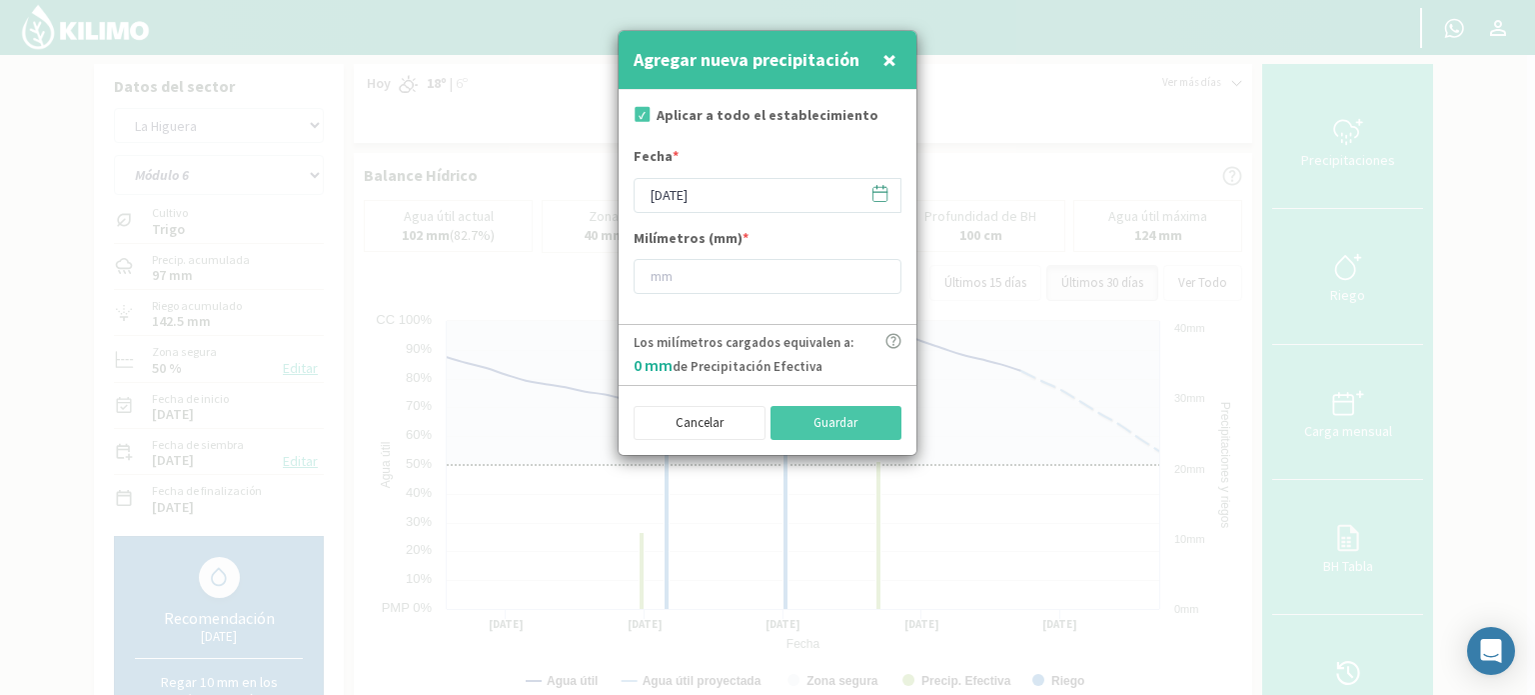
click at [882, 191] on icon at bounding box center [879, 193] width 19 height 19
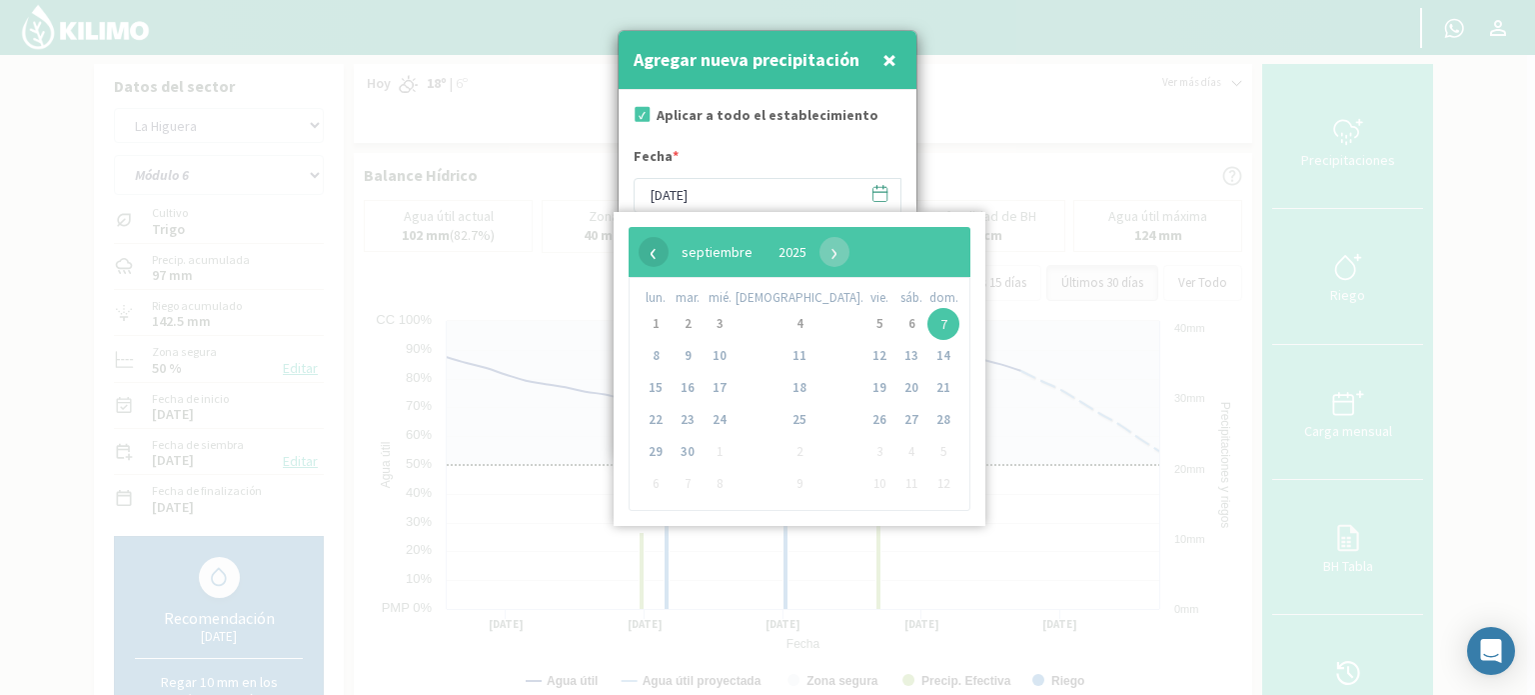
click at [656, 257] on span "‹" at bounding box center [654, 252] width 30 height 30
click at [927, 451] on span "31" at bounding box center [943, 452] width 32 height 32
type input "[DATE]"
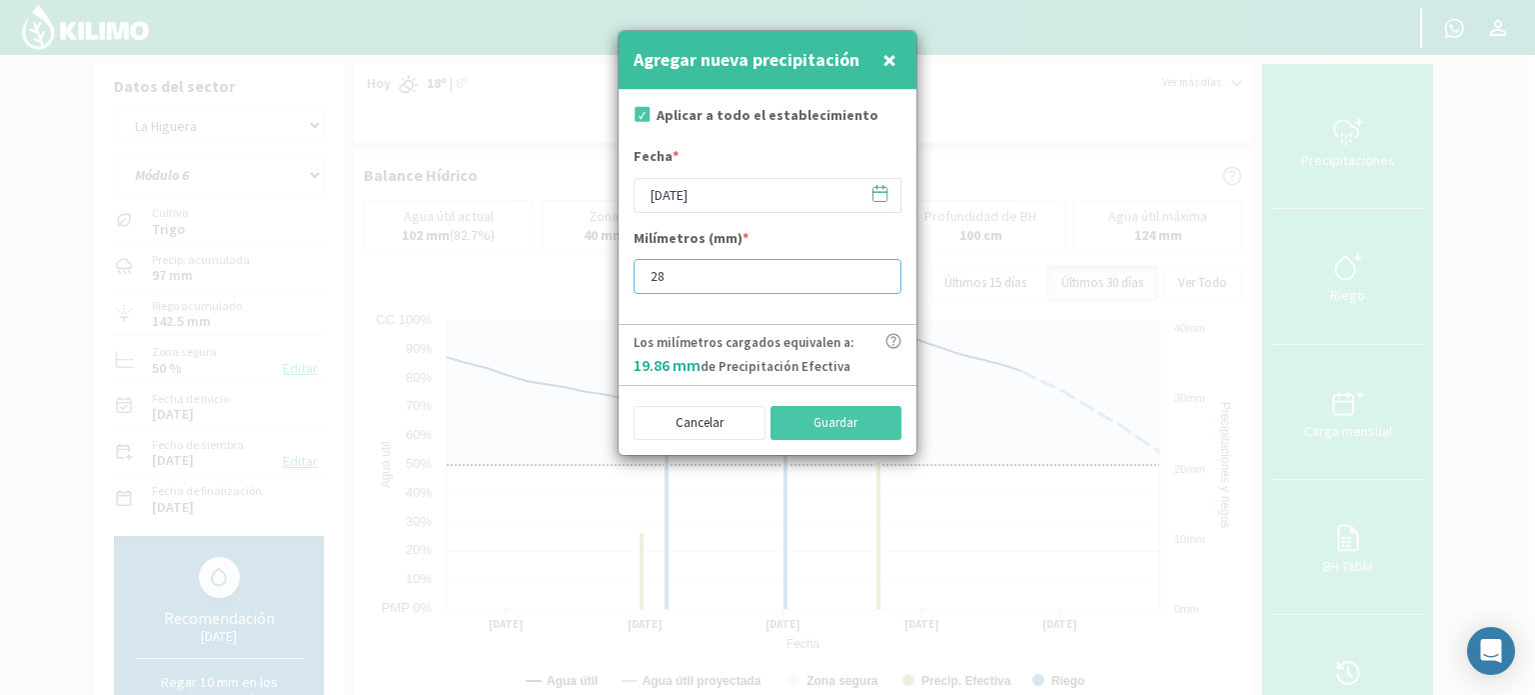
click at [876, 273] on input "28" at bounding box center [768, 276] width 268 height 35
click at [876, 273] on input "29" at bounding box center [768, 276] width 268 height 35
click at [876, 273] on input "30" at bounding box center [768, 276] width 268 height 35
click at [876, 273] on input "31" at bounding box center [768, 276] width 268 height 35
click at [876, 273] on input "32" at bounding box center [768, 276] width 268 height 35
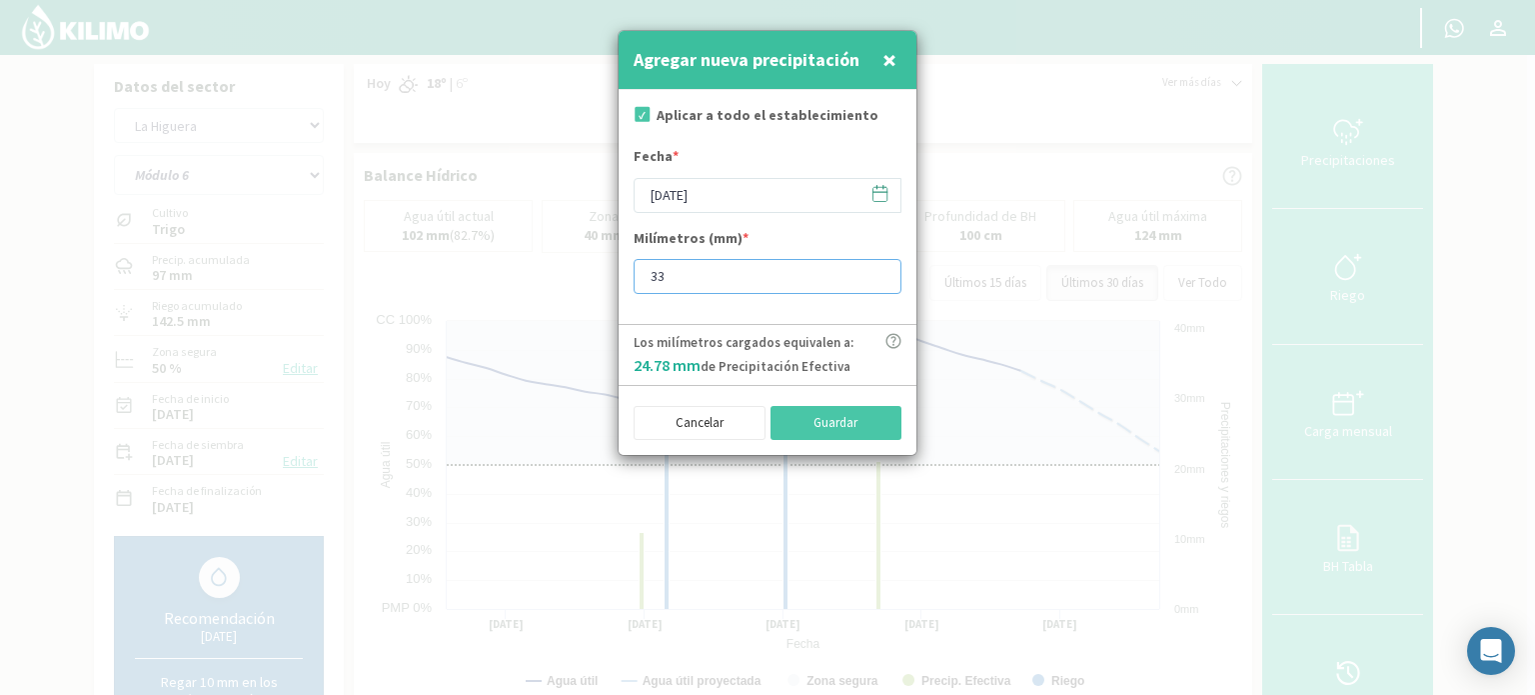
type input "33"
click at [876, 273] on input "33" at bounding box center [768, 276] width 268 height 35
click at [832, 422] on button "Guardar" at bounding box center [837, 423] width 132 height 34
type input "[DATE]"
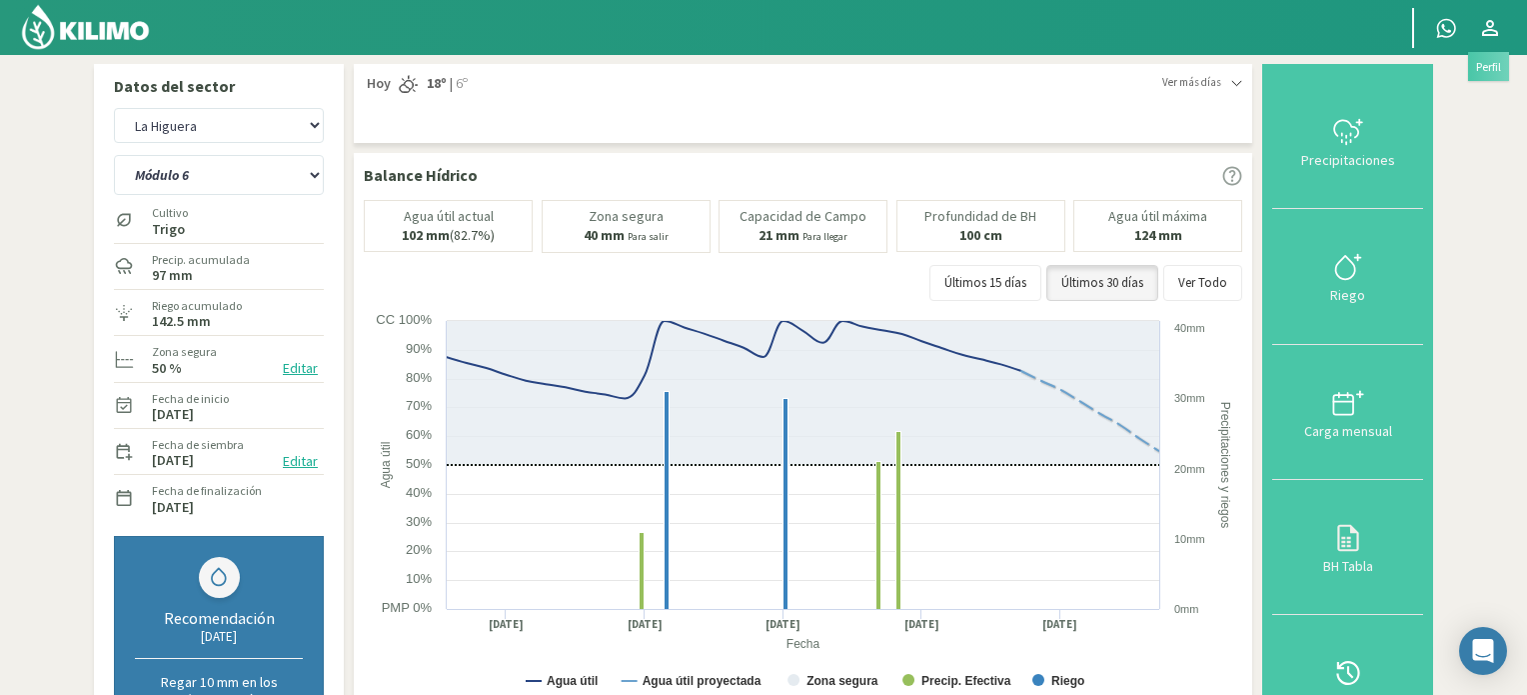
click at [1492, 17] on icon at bounding box center [1490, 28] width 24 height 24
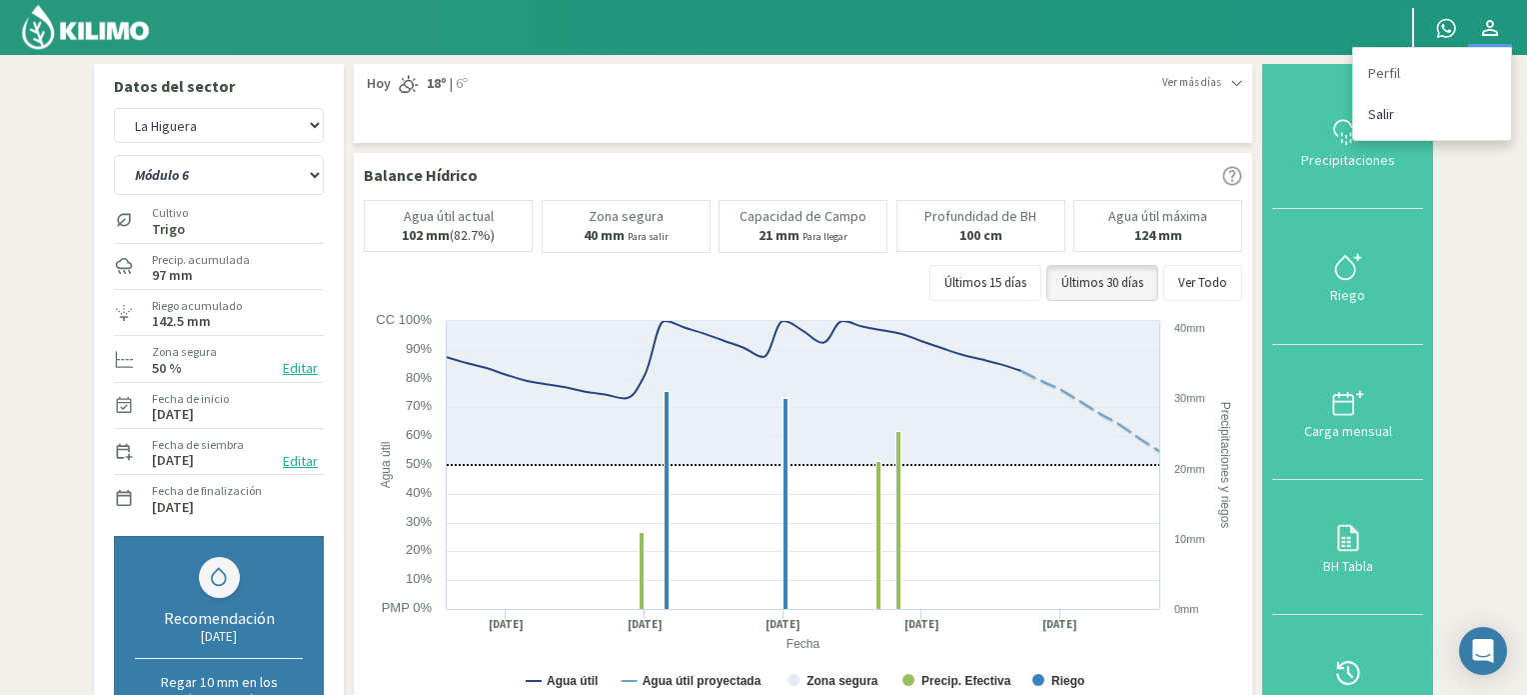
click at [1370, 111] on link "Salir" at bounding box center [1432, 114] width 158 height 41
click at [1378, 118] on link "Salir" at bounding box center [1432, 114] width 158 height 41
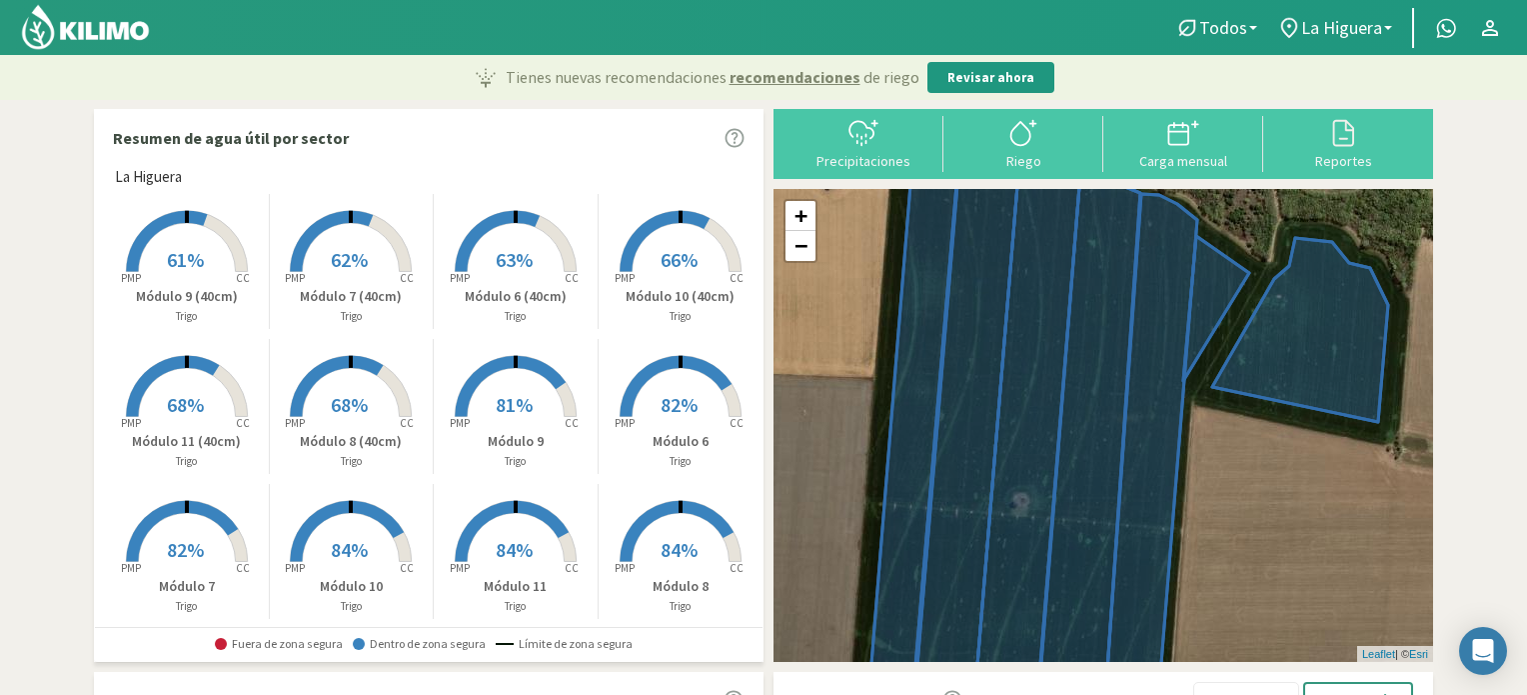
click at [664, 398] on span "82%" at bounding box center [679, 404] width 37 height 25
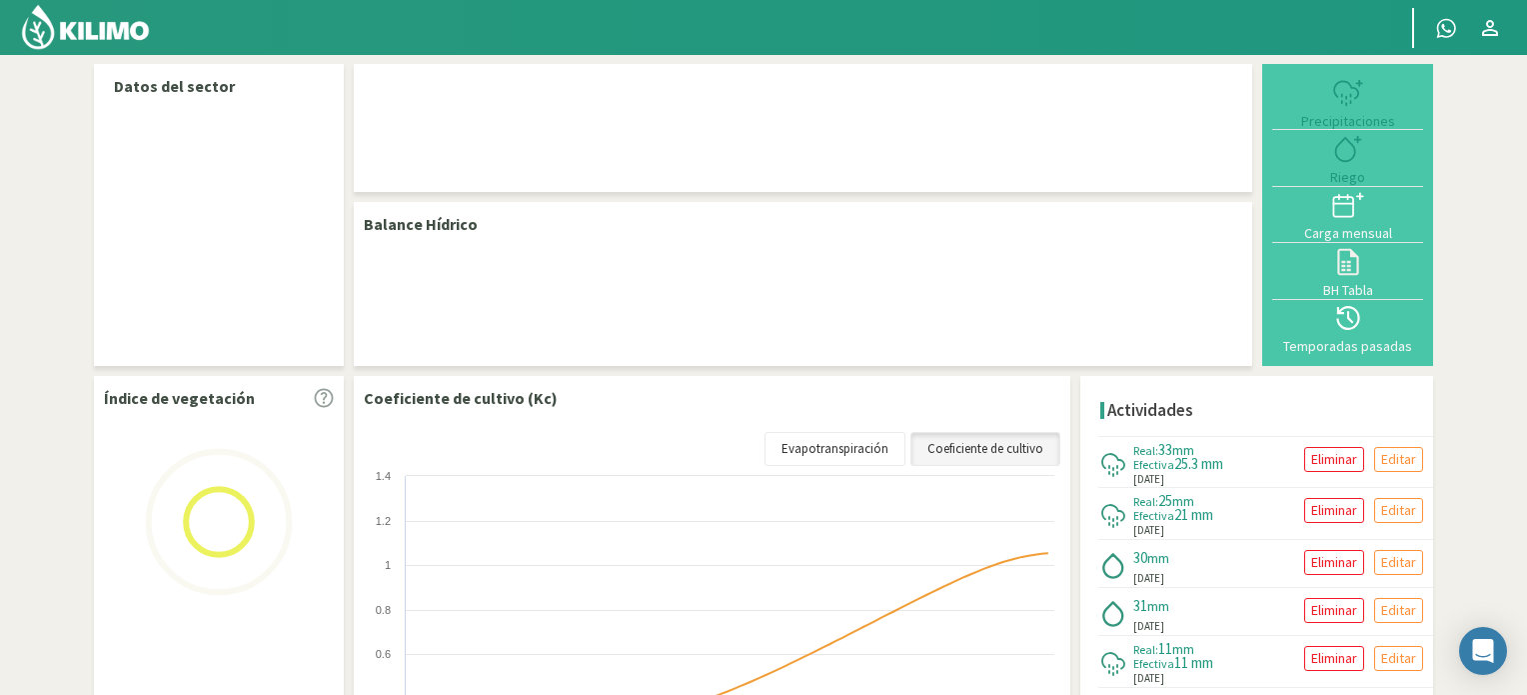
select select "1: Object"
select select "4: Object"
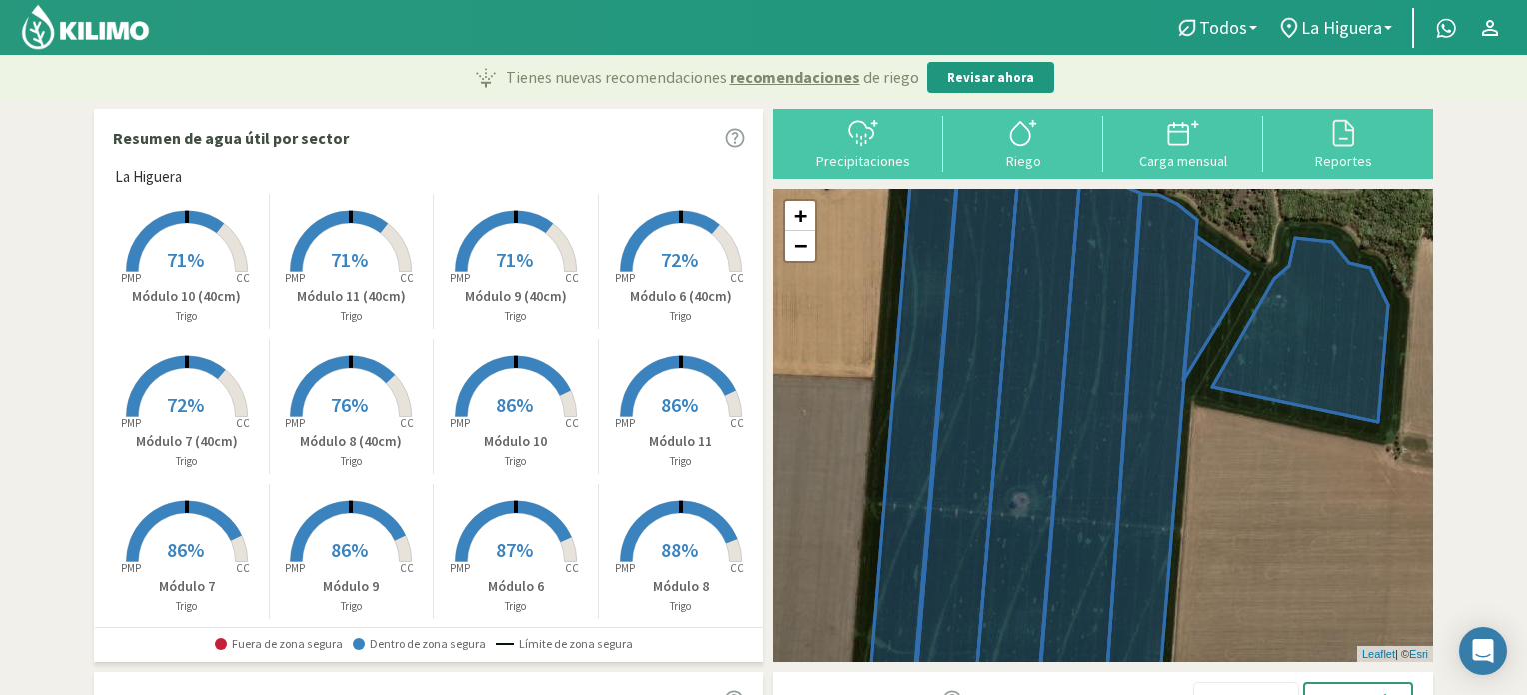
drag, startPoint x: 532, startPoint y: 548, endPoint x: 622, endPoint y: 511, distance: 97.3
click at [541, 544] on rect at bounding box center [516, 564] width 160 height 160
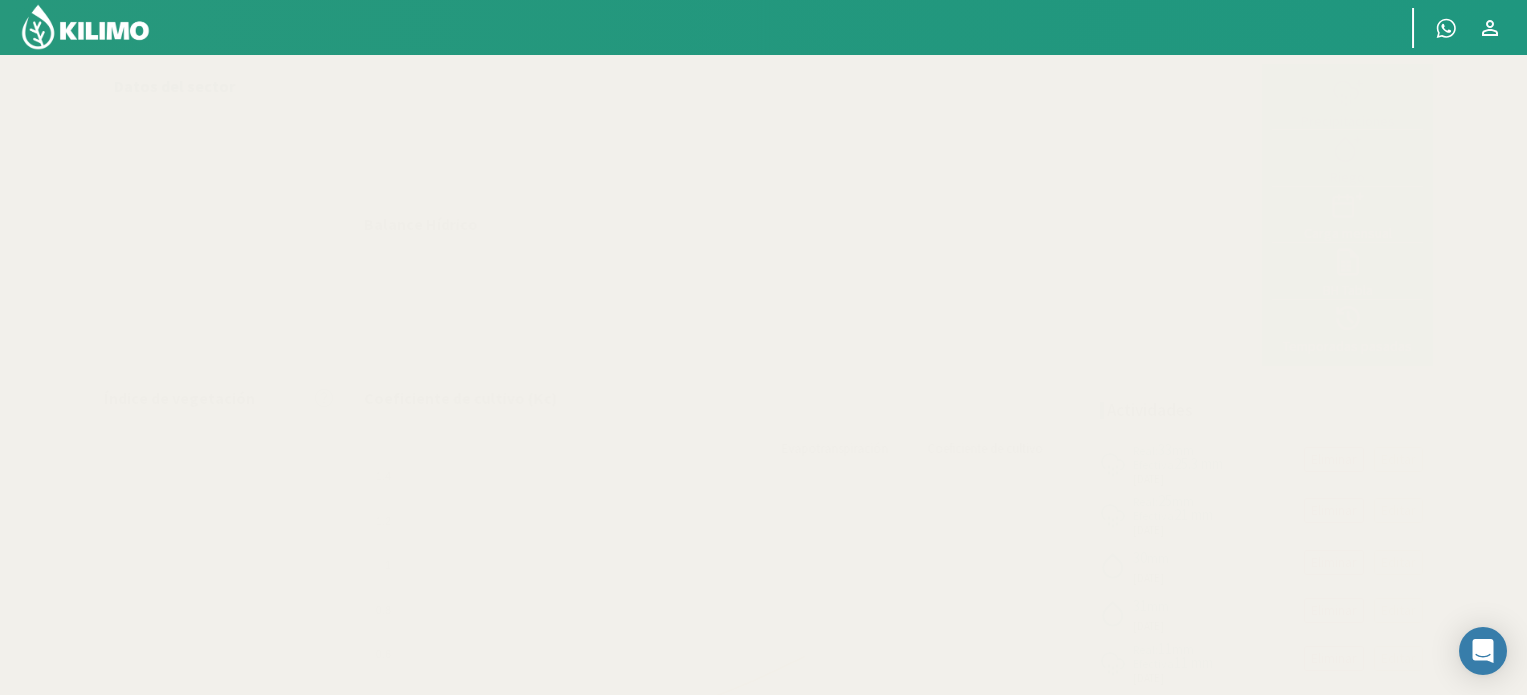
select select "1: Object"
select select "4: Object"
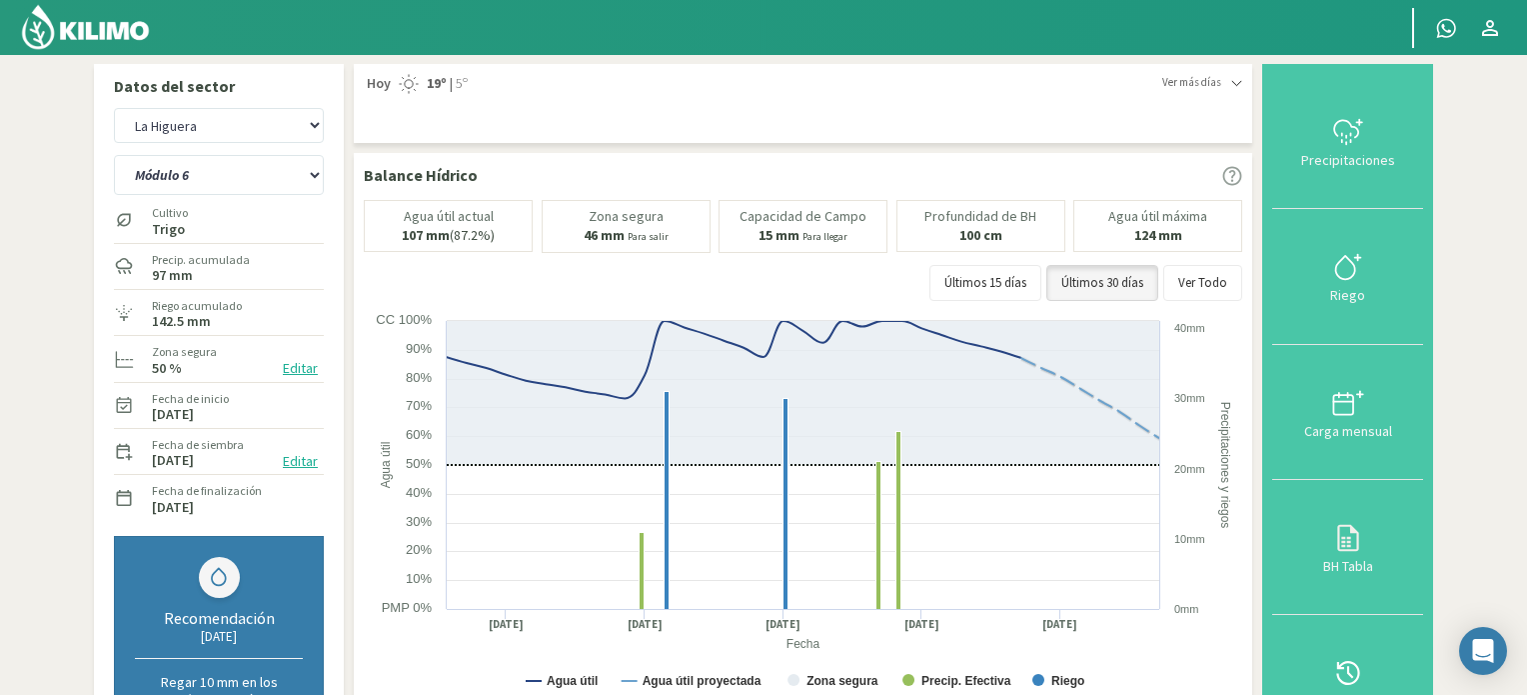
click at [78, 37] on img at bounding box center [85, 27] width 131 height 48
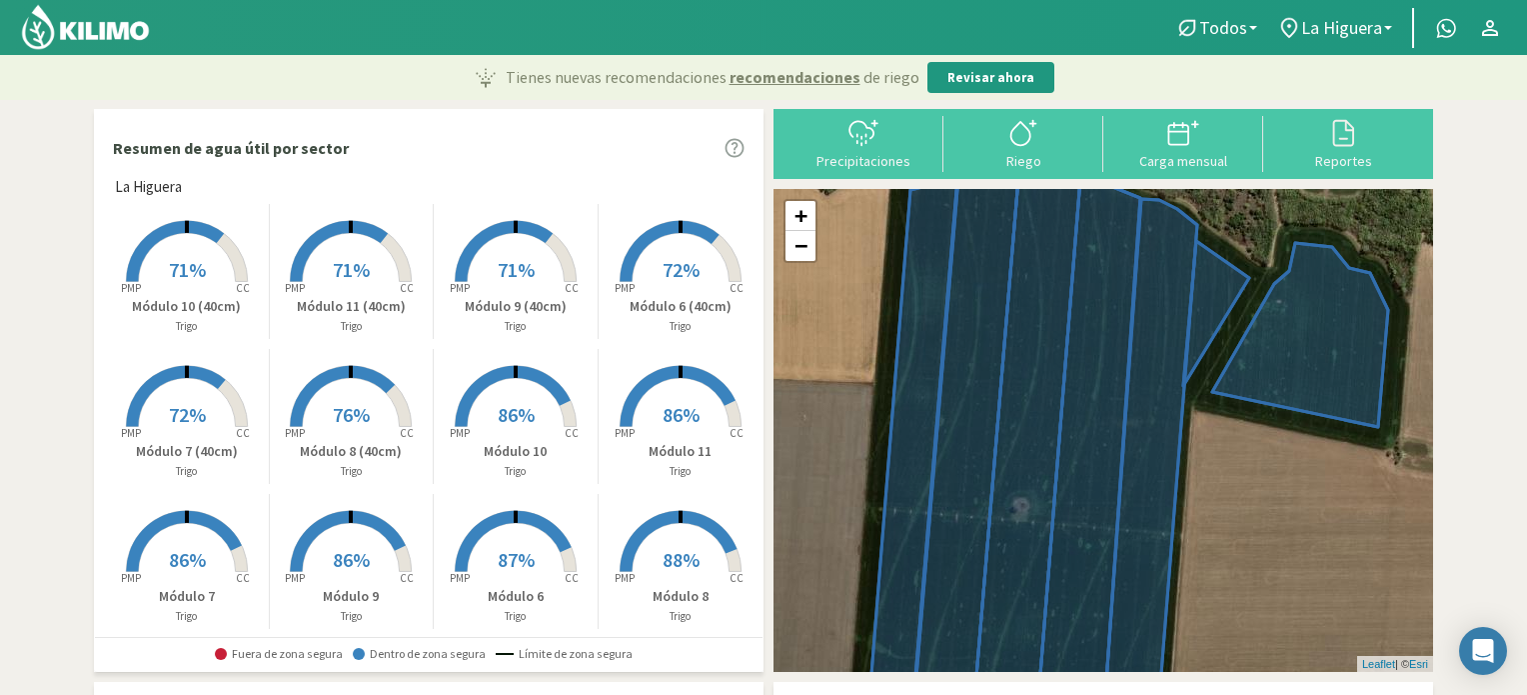
click at [499, 403] on span "86%" at bounding box center [516, 414] width 37 height 25
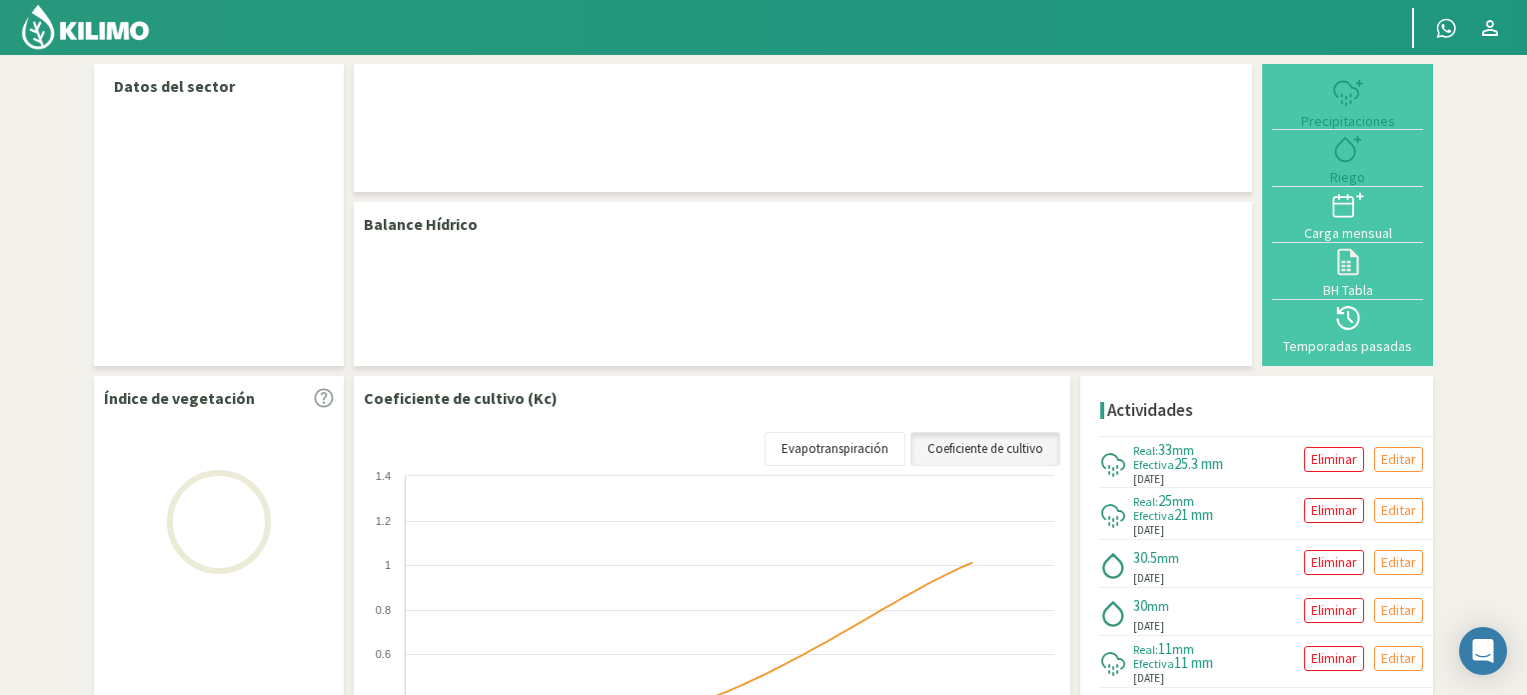
select select "1: Object"
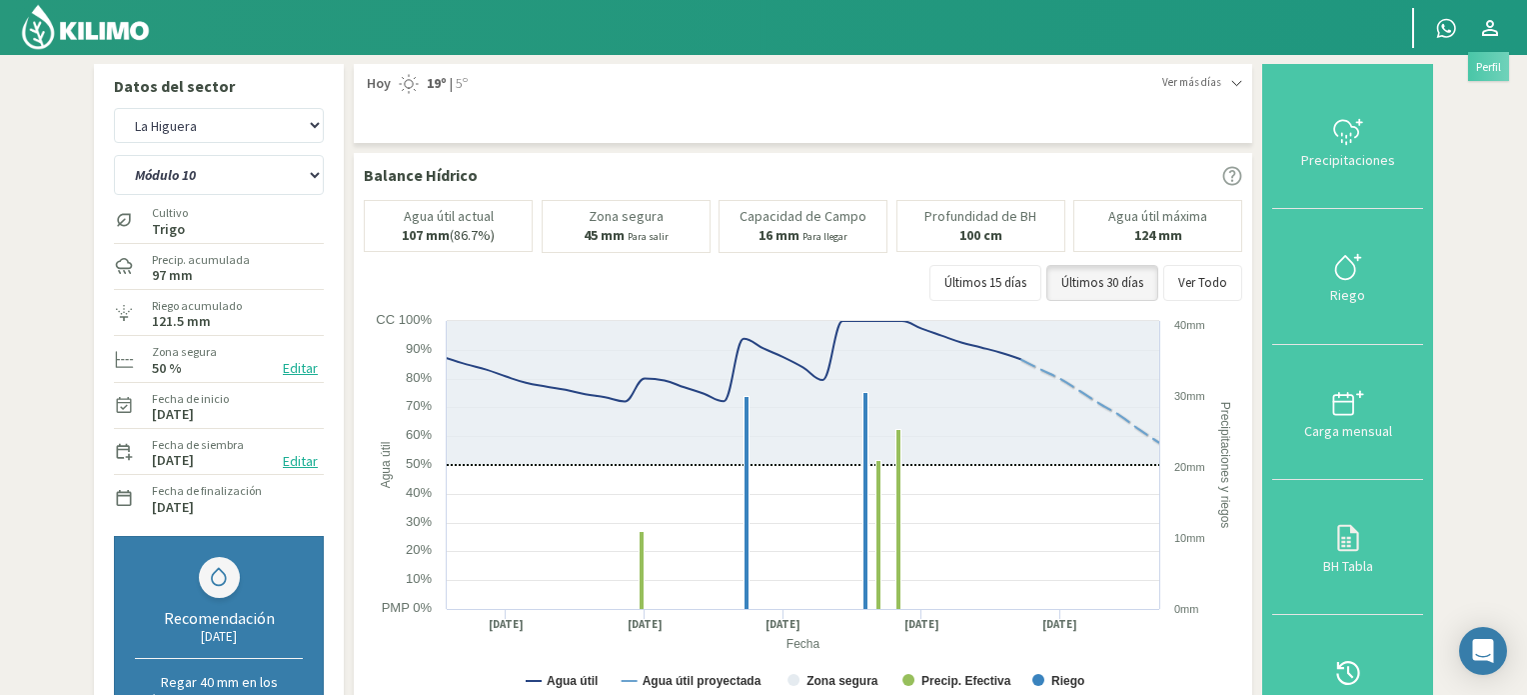
click at [1488, 27] on icon at bounding box center [1490, 28] width 16 height 16
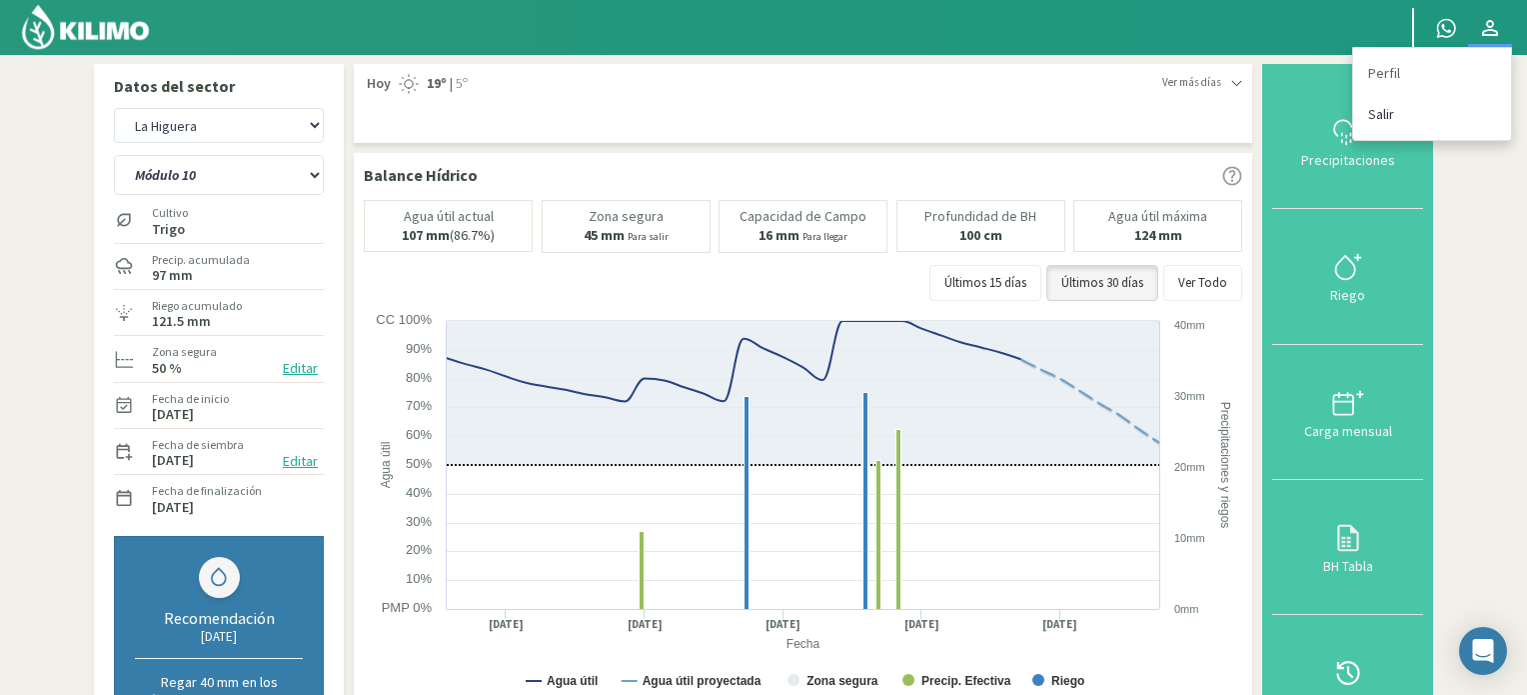
click at [1395, 107] on link "Salir" at bounding box center [1432, 114] width 158 height 41
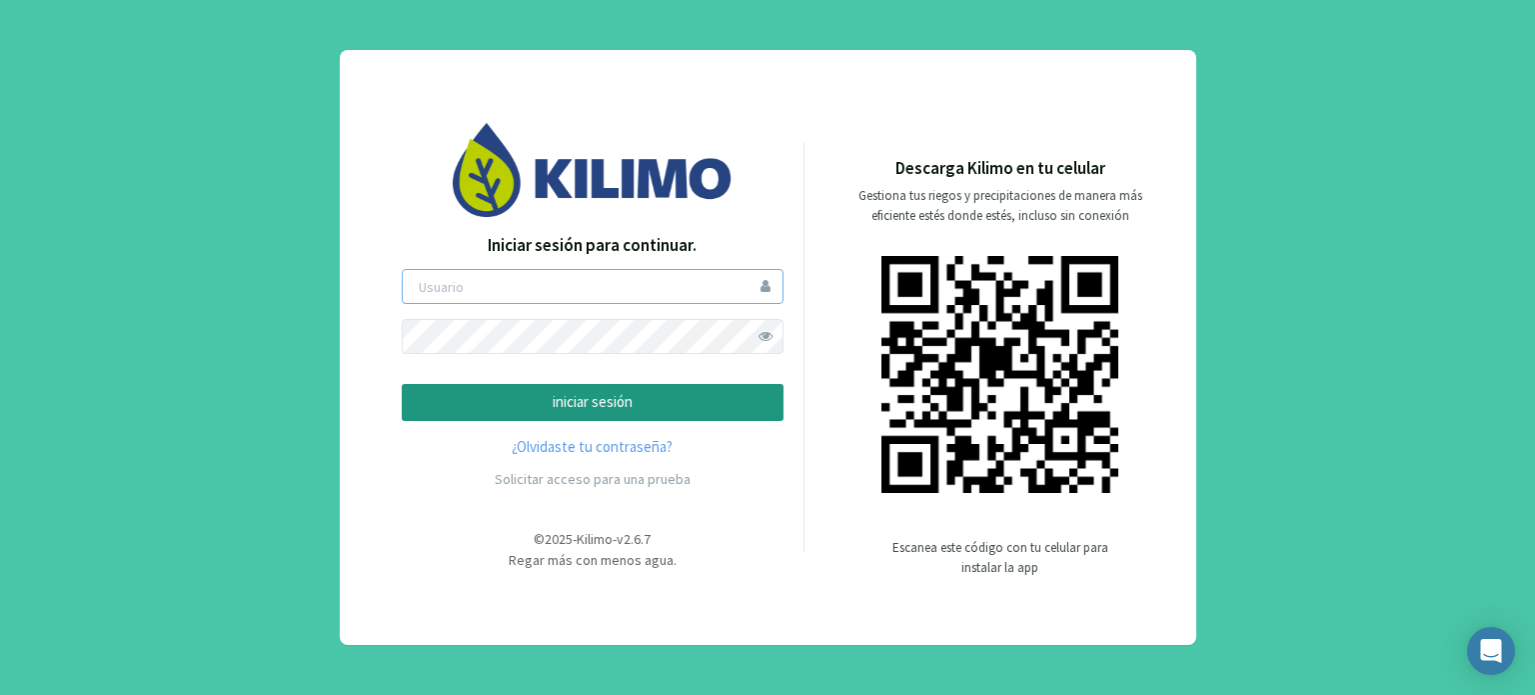
type input "boccolini"
